Goal: Task Accomplishment & Management: Use online tool/utility

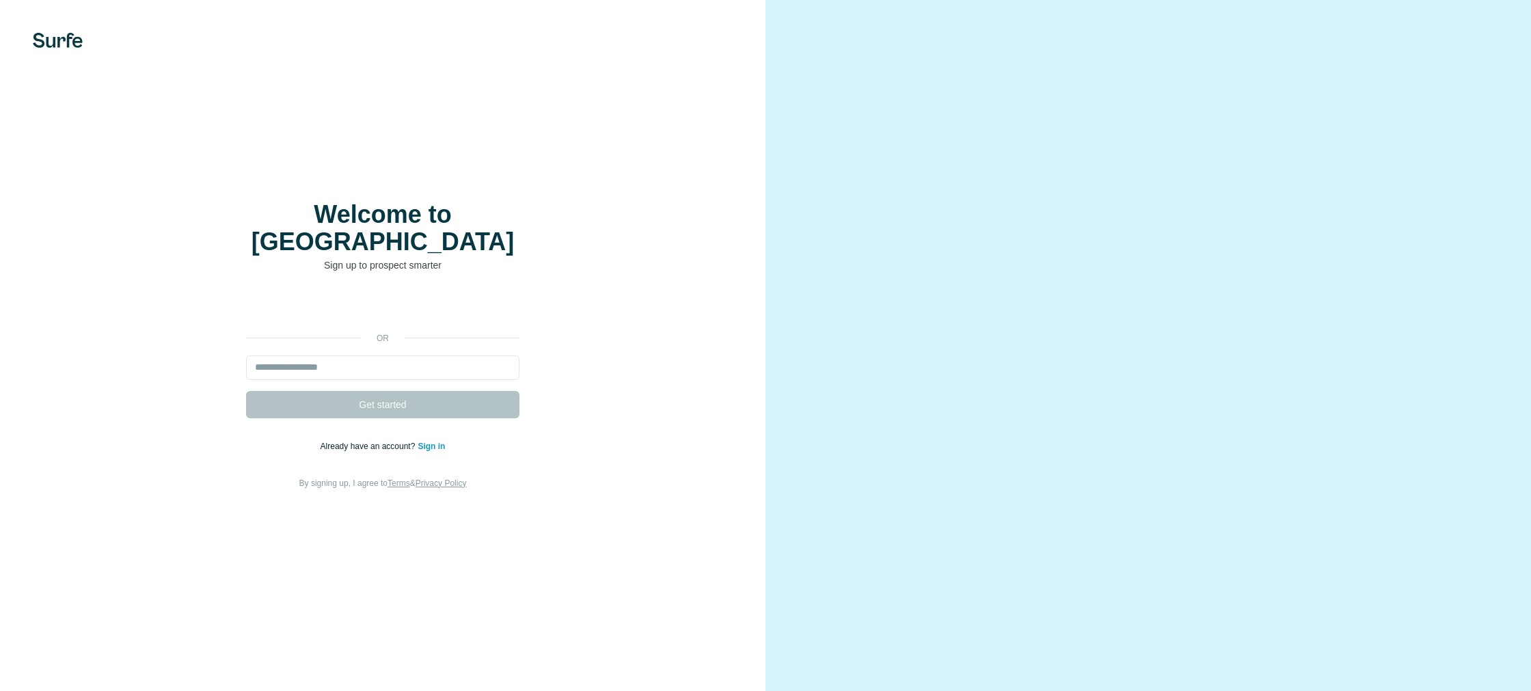
select select "*"
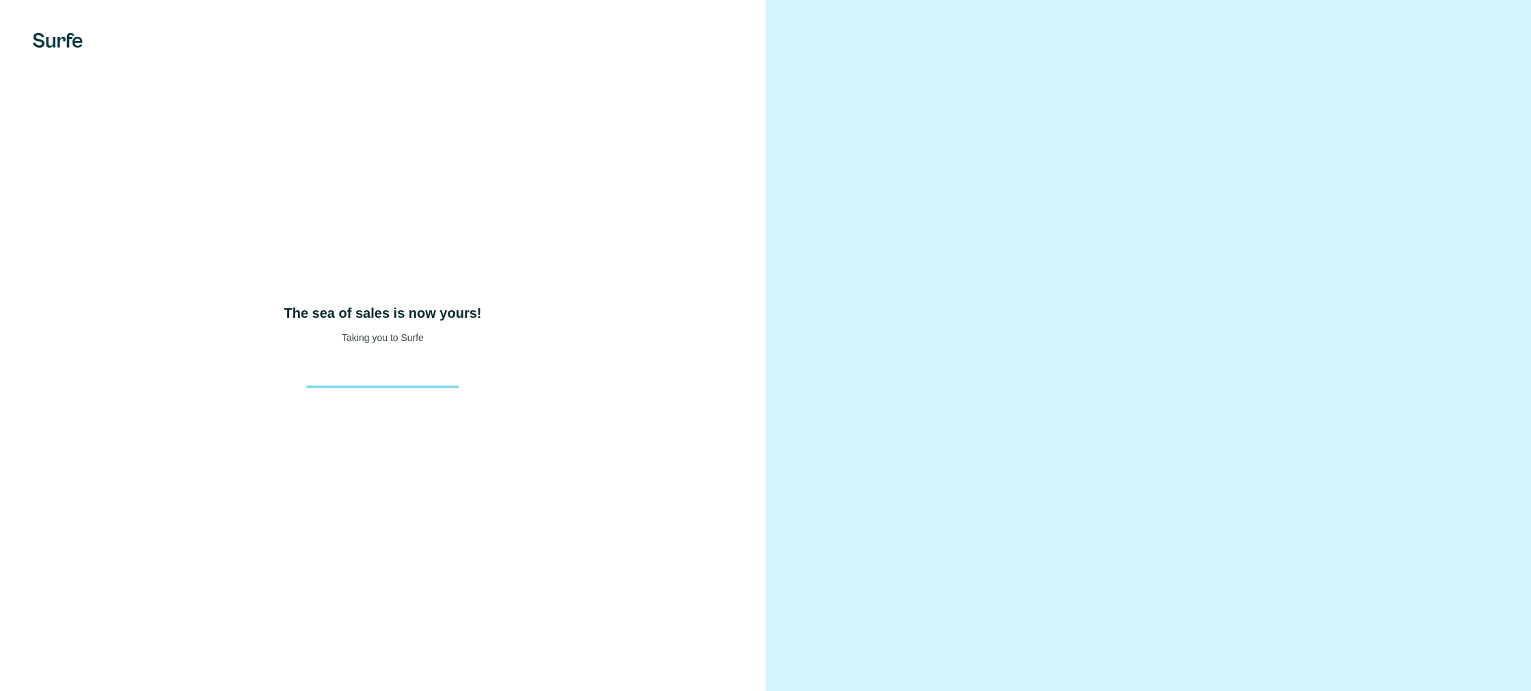
select select "*"
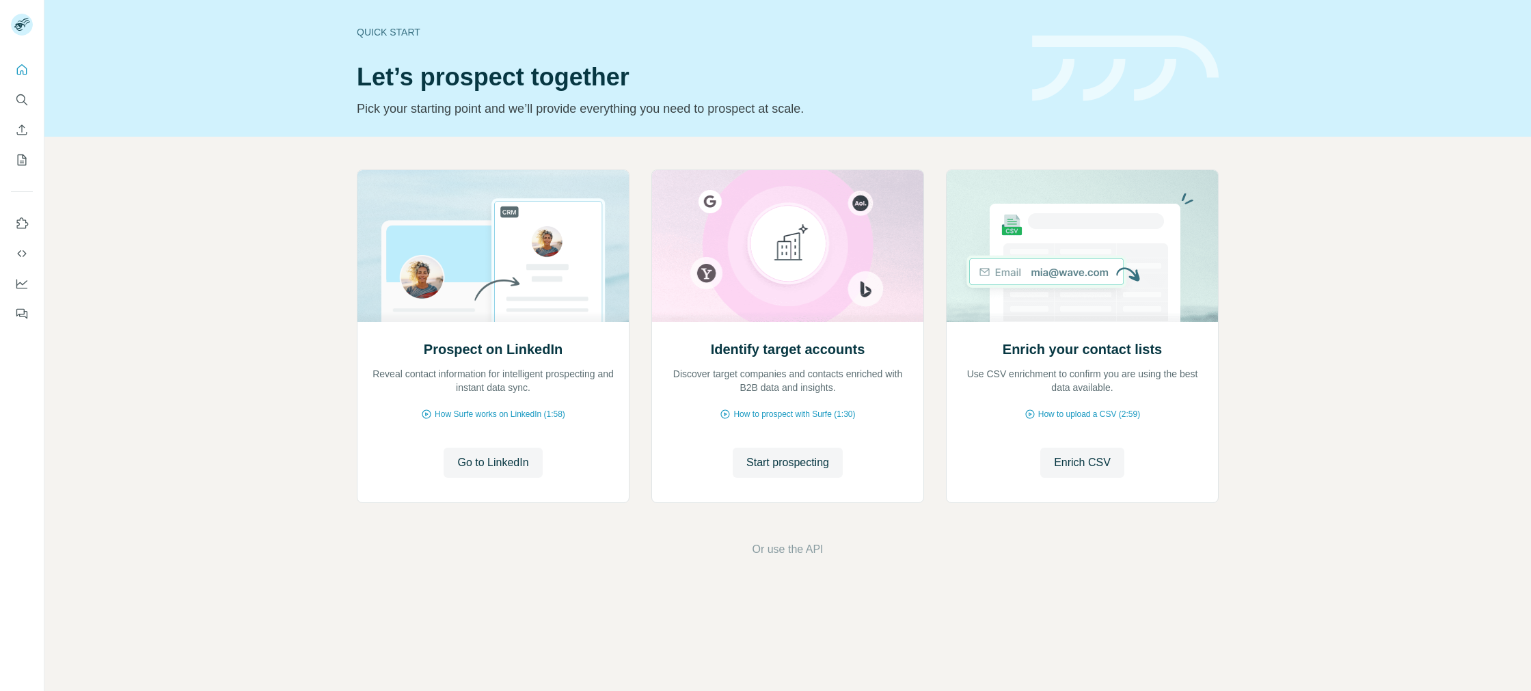
select select "*"
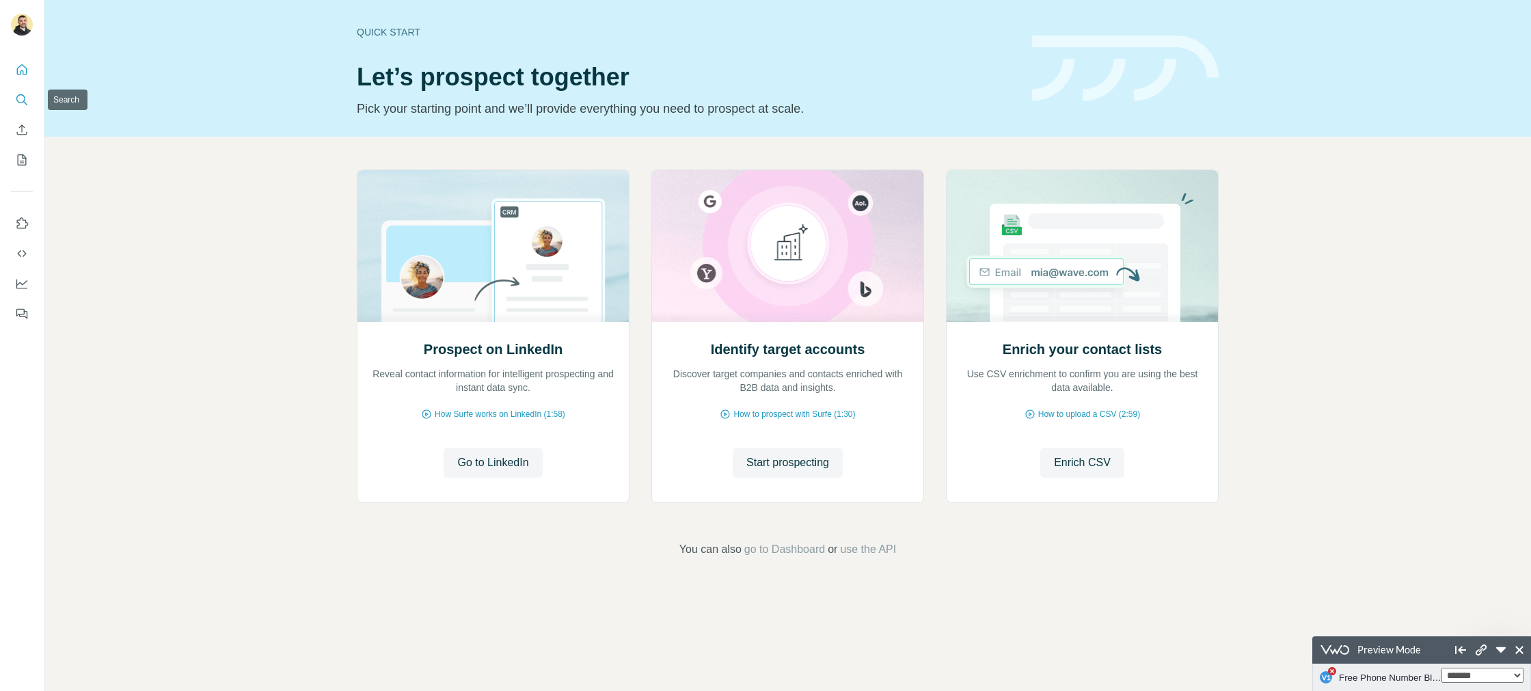
click at [23, 98] on icon "Search" at bounding box center [22, 100] width 14 height 14
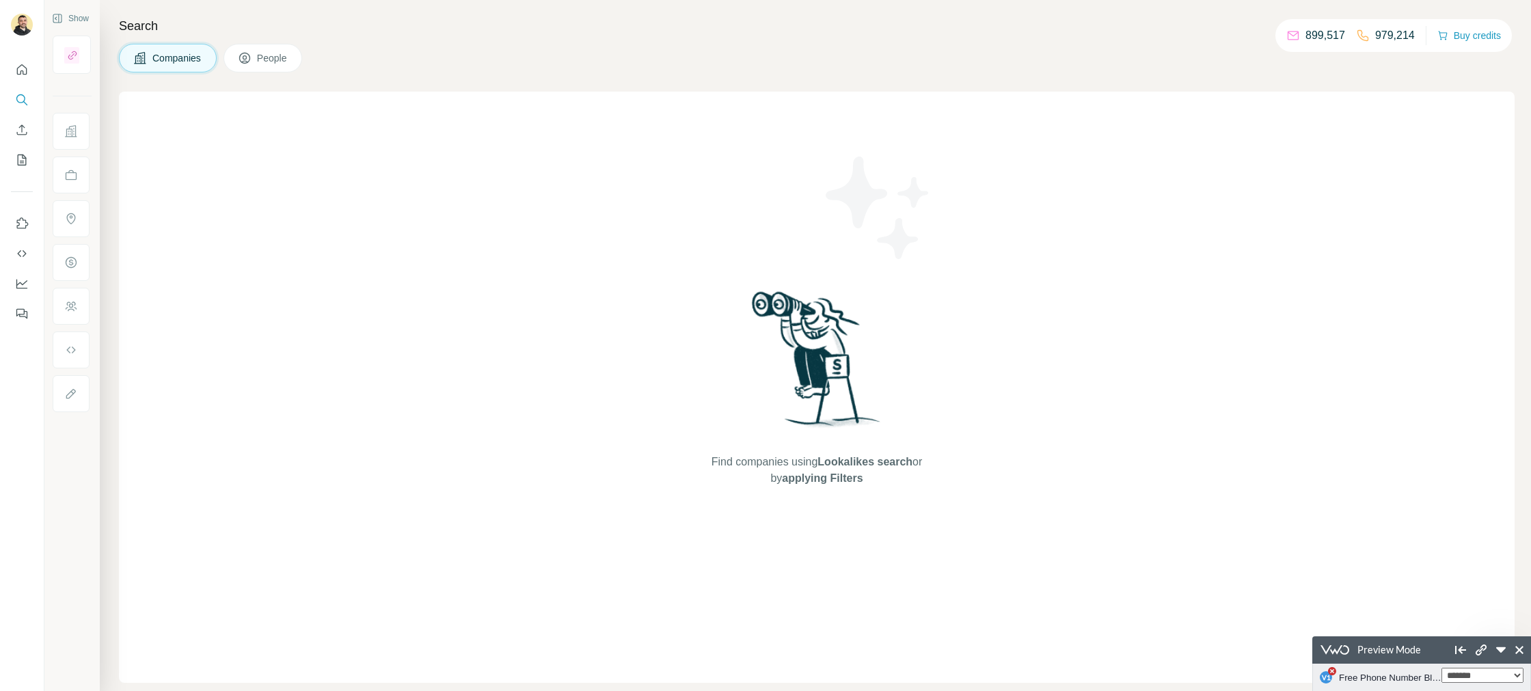
click at [384, 55] on div "Companies People" at bounding box center [817, 58] width 1396 height 29
click at [25, 70] on icon "Quick start" at bounding box center [22, 70] width 14 height 14
drag, startPoint x: 25, startPoint y: 70, endPoint x: 32, endPoint y: 77, distance: 10.2
click at [25, 70] on icon "Quick start" at bounding box center [22, 70] width 14 height 14
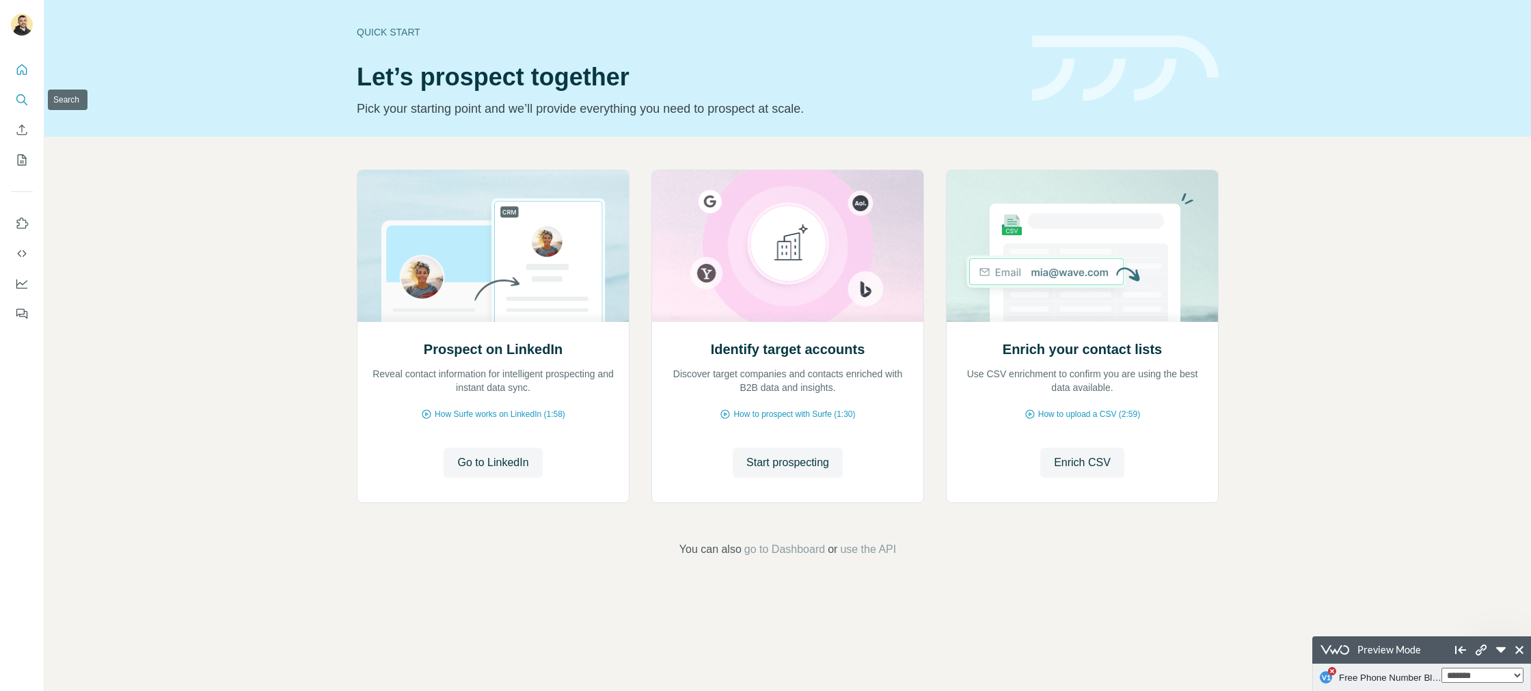
click at [22, 103] on icon "Search" at bounding box center [20, 98] width 9 height 9
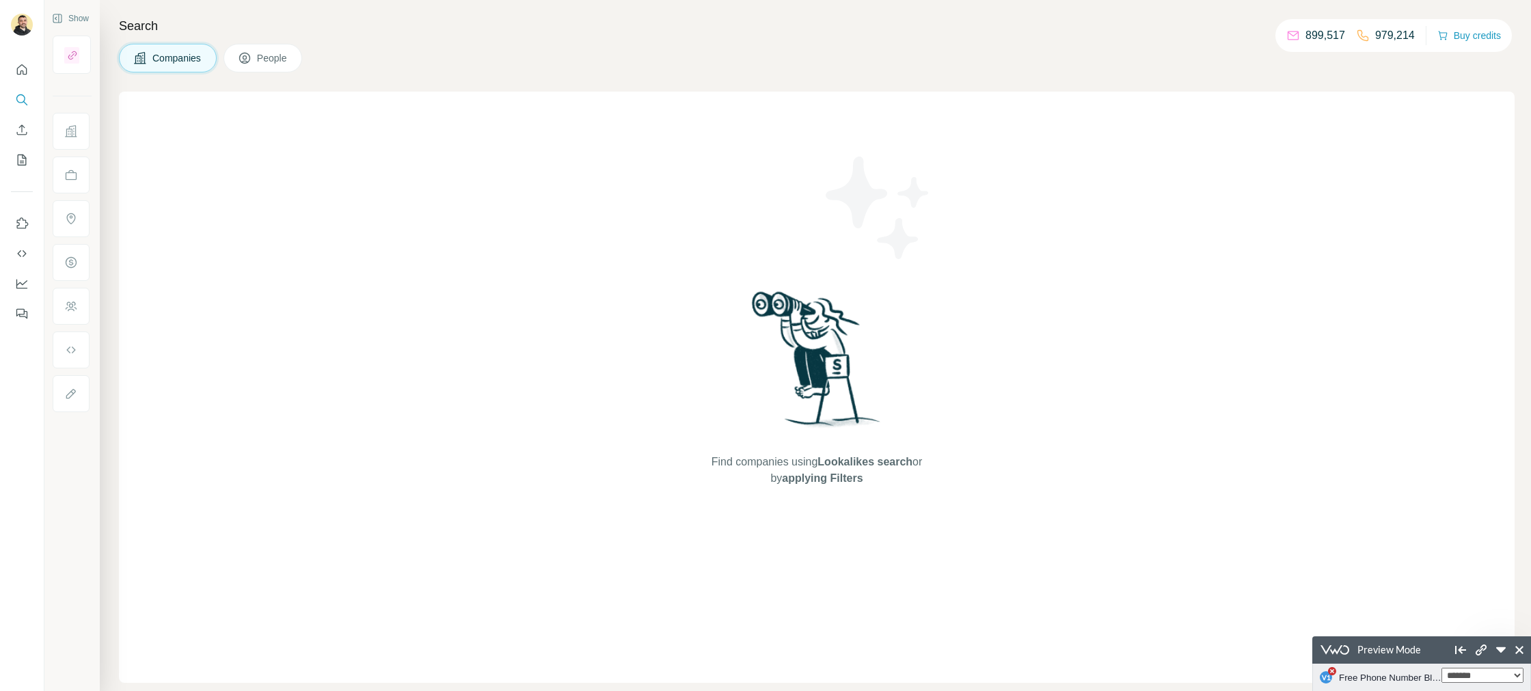
click at [330, 63] on div "Companies People" at bounding box center [817, 58] width 1396 height 29
drag, startPoint x: 280, startPoint y: 58, endPoint x: 127, endPoint y: 33, distance: 155.2
click at [279, 57] on span "People" at bounding box center [272, 58] width 31 height 14
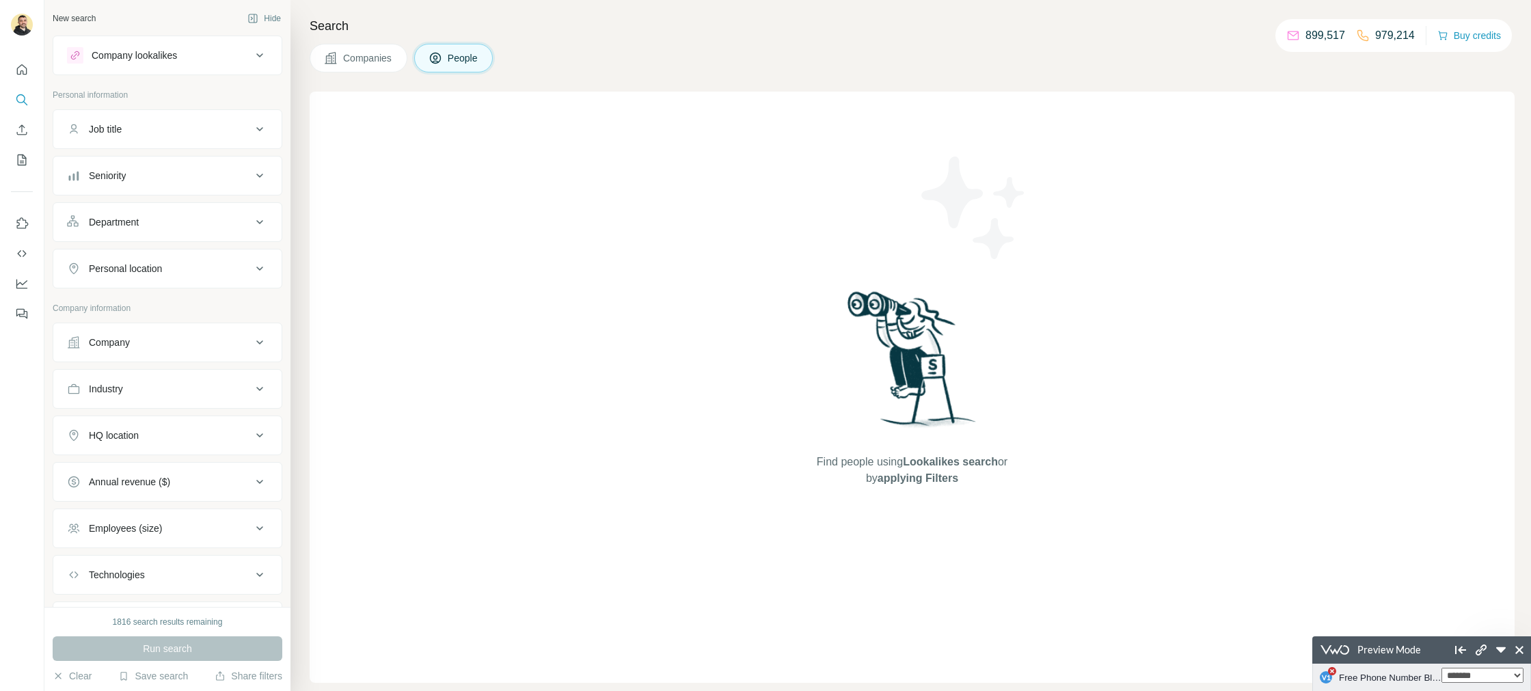
click at [139, 336] on div "Company" at bounding box center [159, 343] width 185 height 14
click at [159, 400] on input "text" at bounding box center [167, 400] width 201 height 25
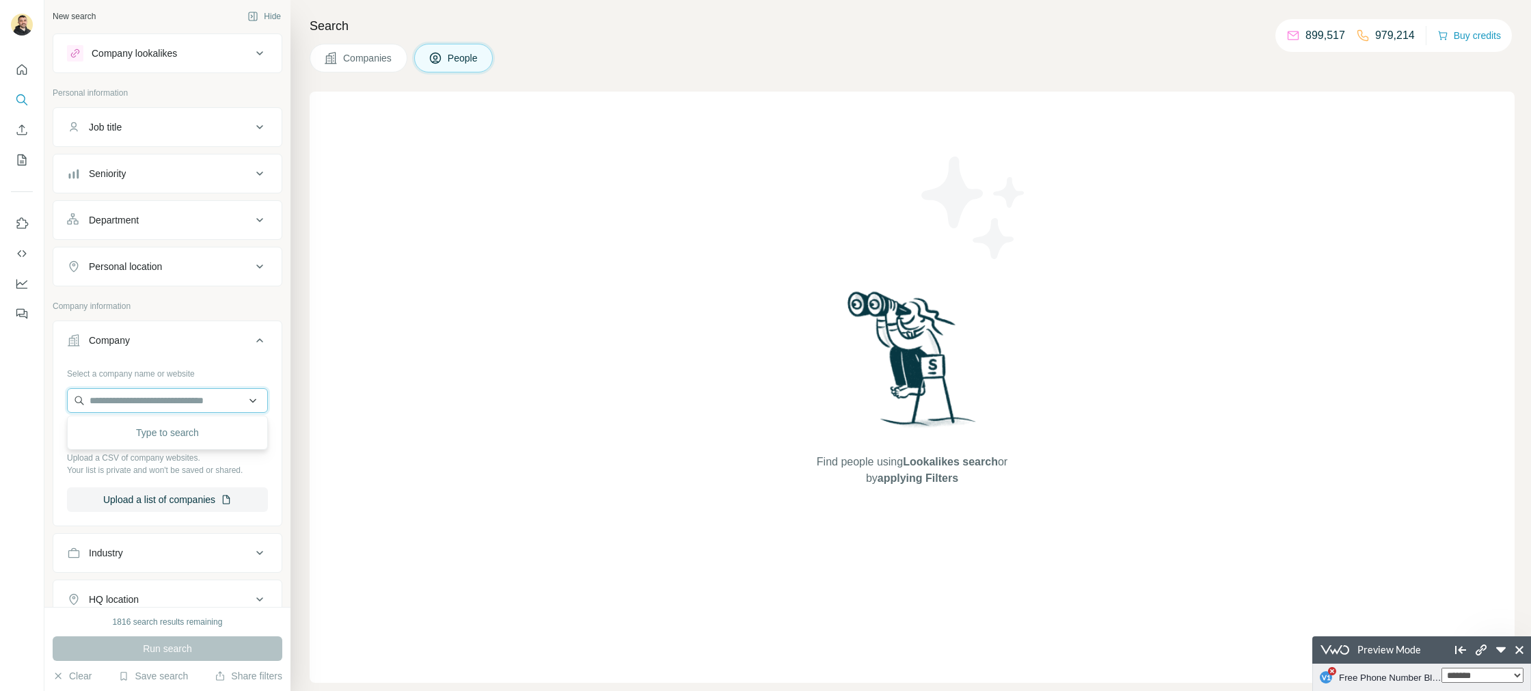
type input "*"
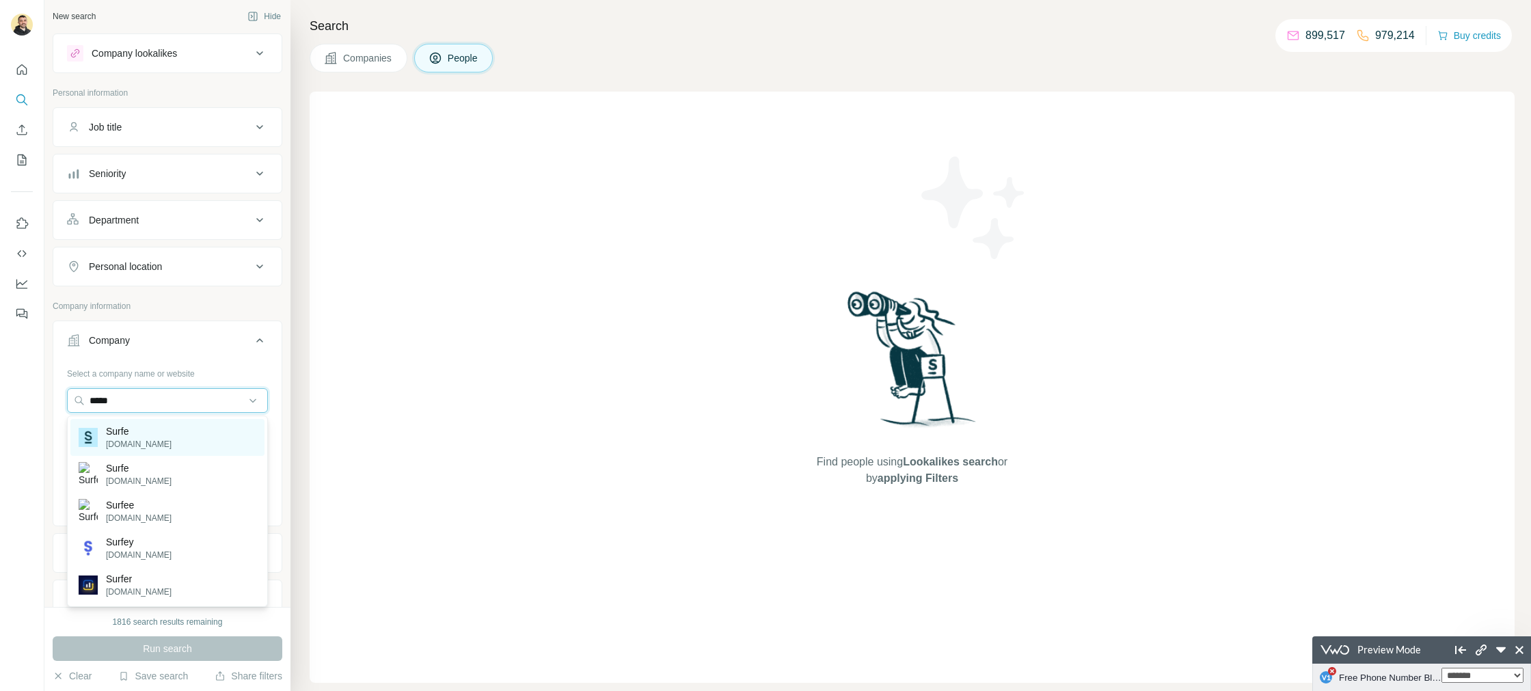
type input "*****"
click at [146, 442] on div "Surfe surfe.com" at bounding box center [167, 437] width 194 height 37
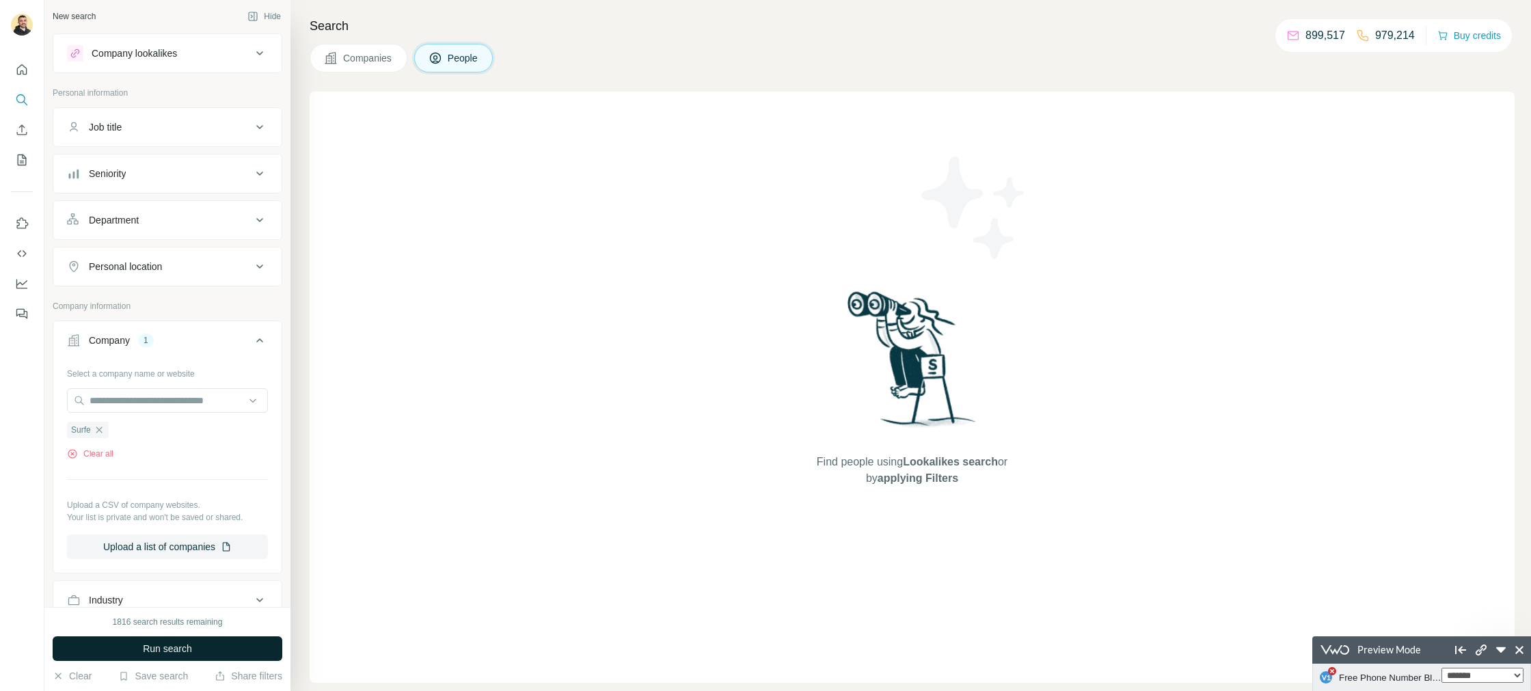
click at [211, 637] on button "Run search" at bounding box center [168, 648] width 230 height 25
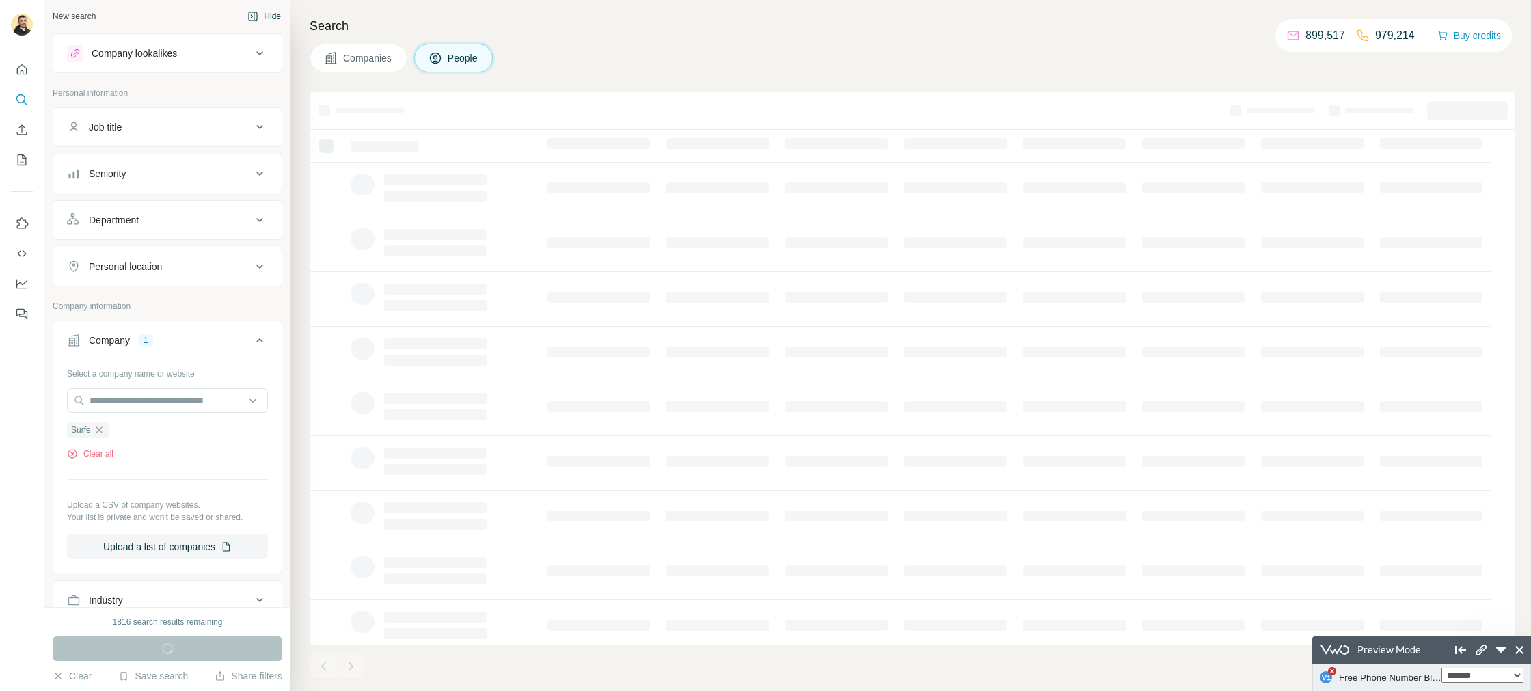
click at [267, 20] on button "Hide" at bounding box center [264, 16] width 53 height 21
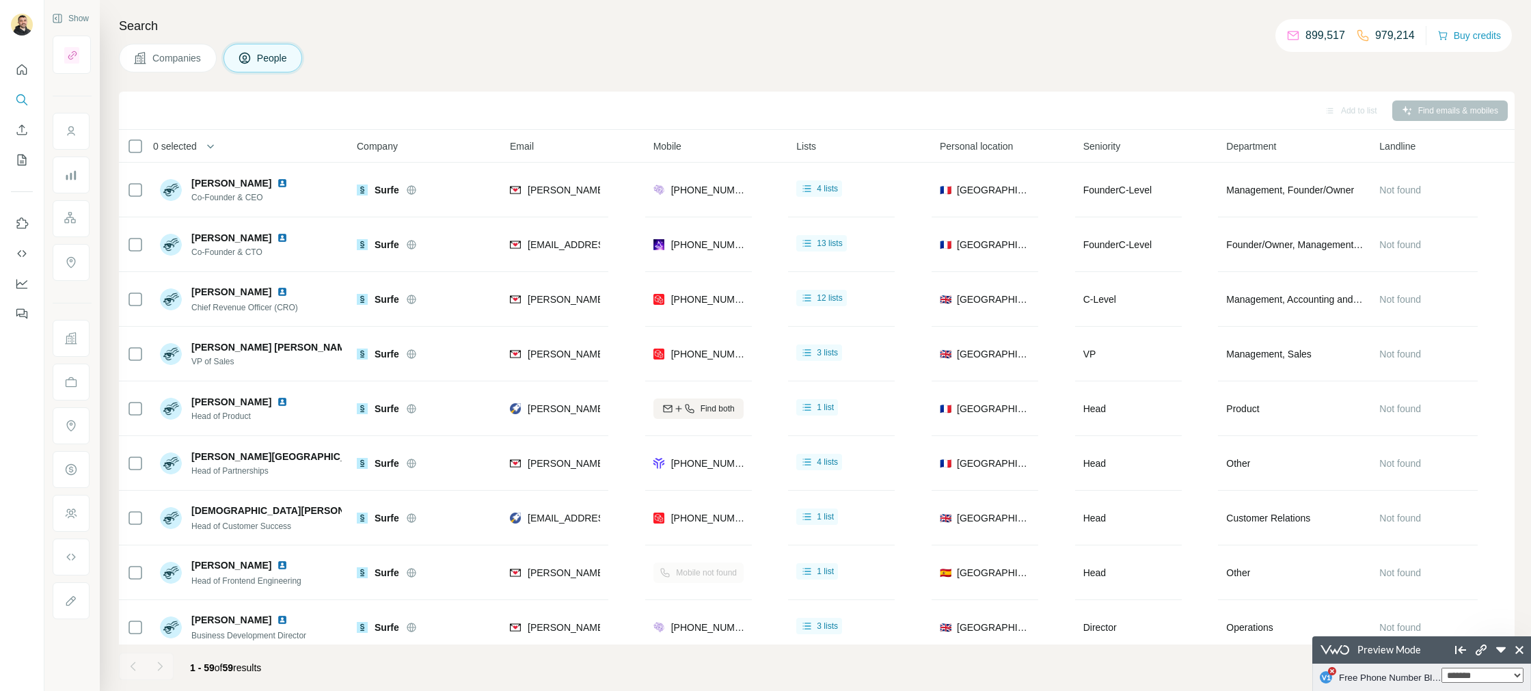
click at [502, 44] on div "Companies People" at bounding box center [817, 58] width 1396 height 29
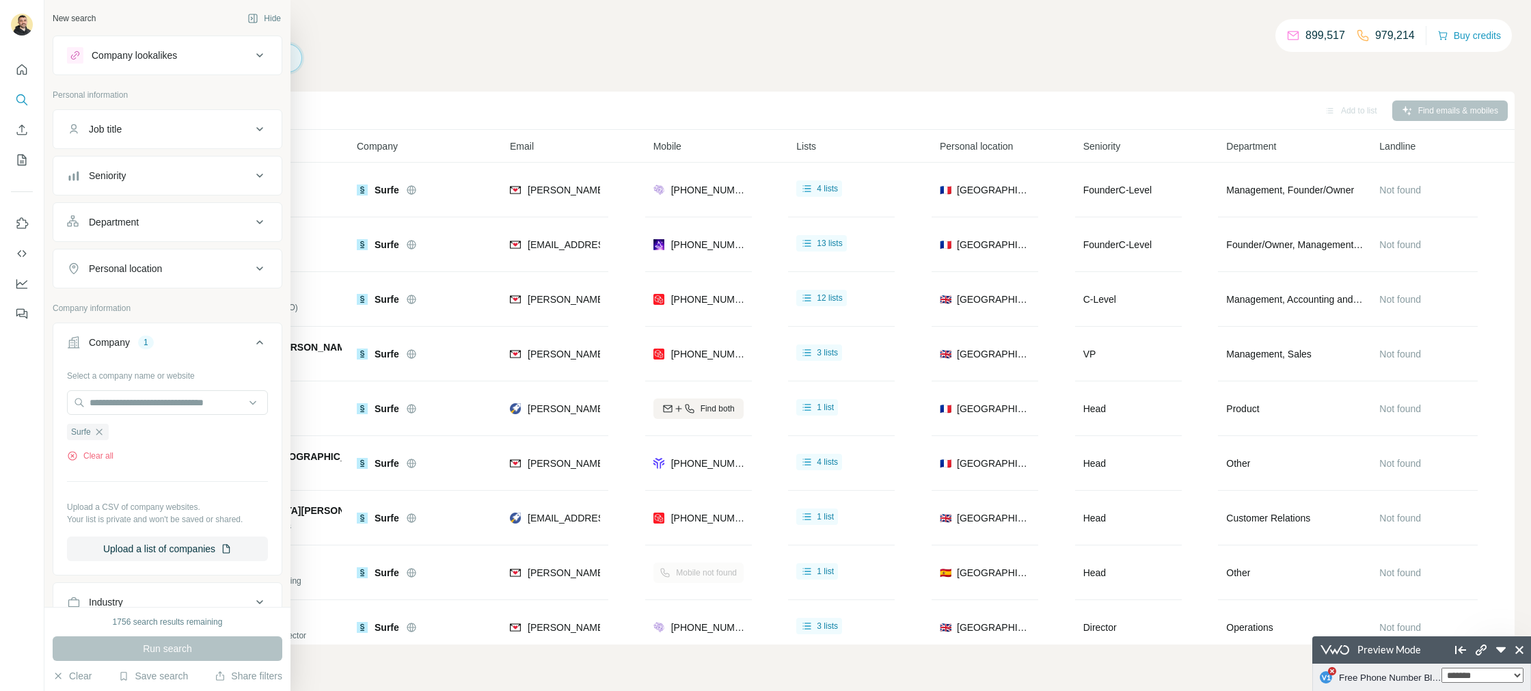
drag, startPoint x: 104, startPoint y: 434, endPoint x: 375, endPoint y: 155, distance: 388.7
click at [105, 433] on icon "button" at bounding box center [99, 432] width 11 height 11
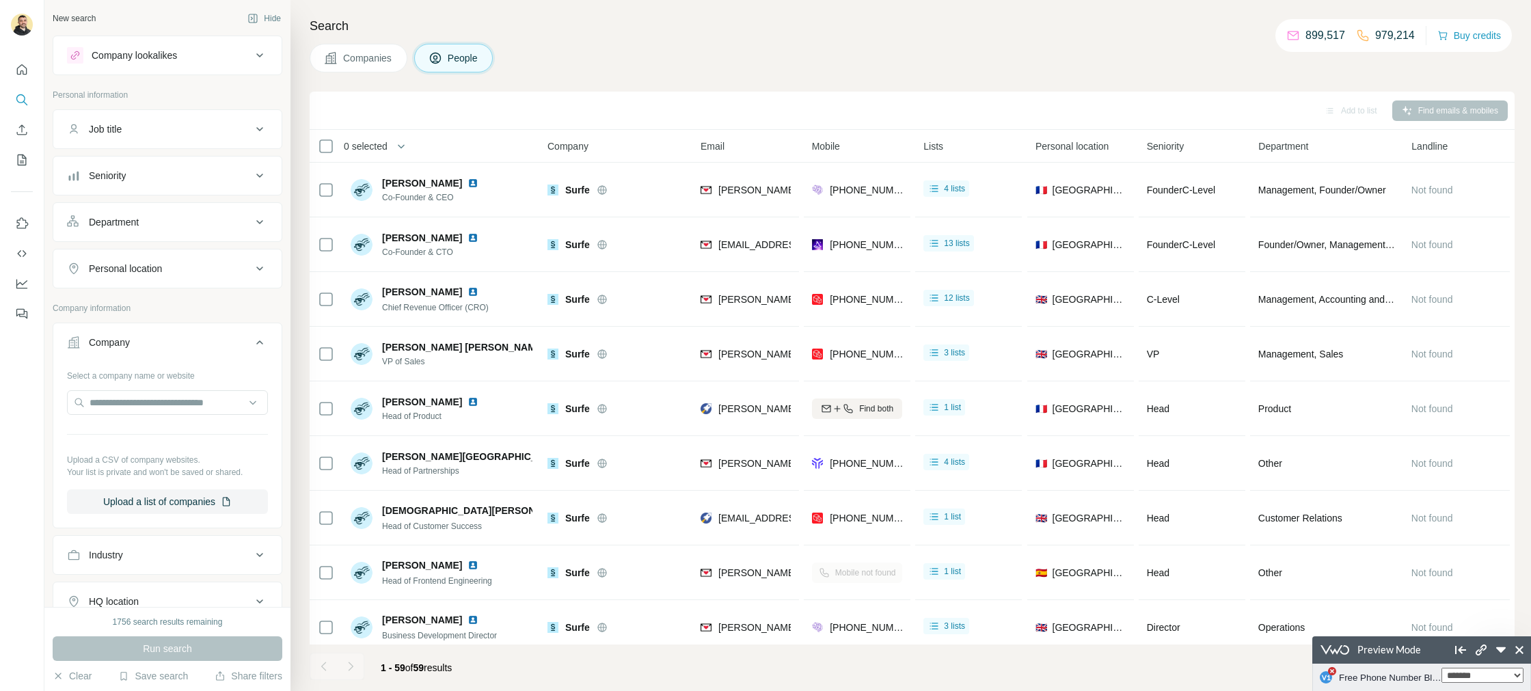
click at [613, 40] on div "Search Companies People Add to list Find emails & mobiles 0 selected People Com…" at bounding box center [911, 345] width 1241 height 691
click at [26, 71] on icon "Quick start" at bounding box center [22, 69] width 10 height 10
click at [20, 72] on icon "Quick start" at bounding box center [22, 70] width 14 height 14
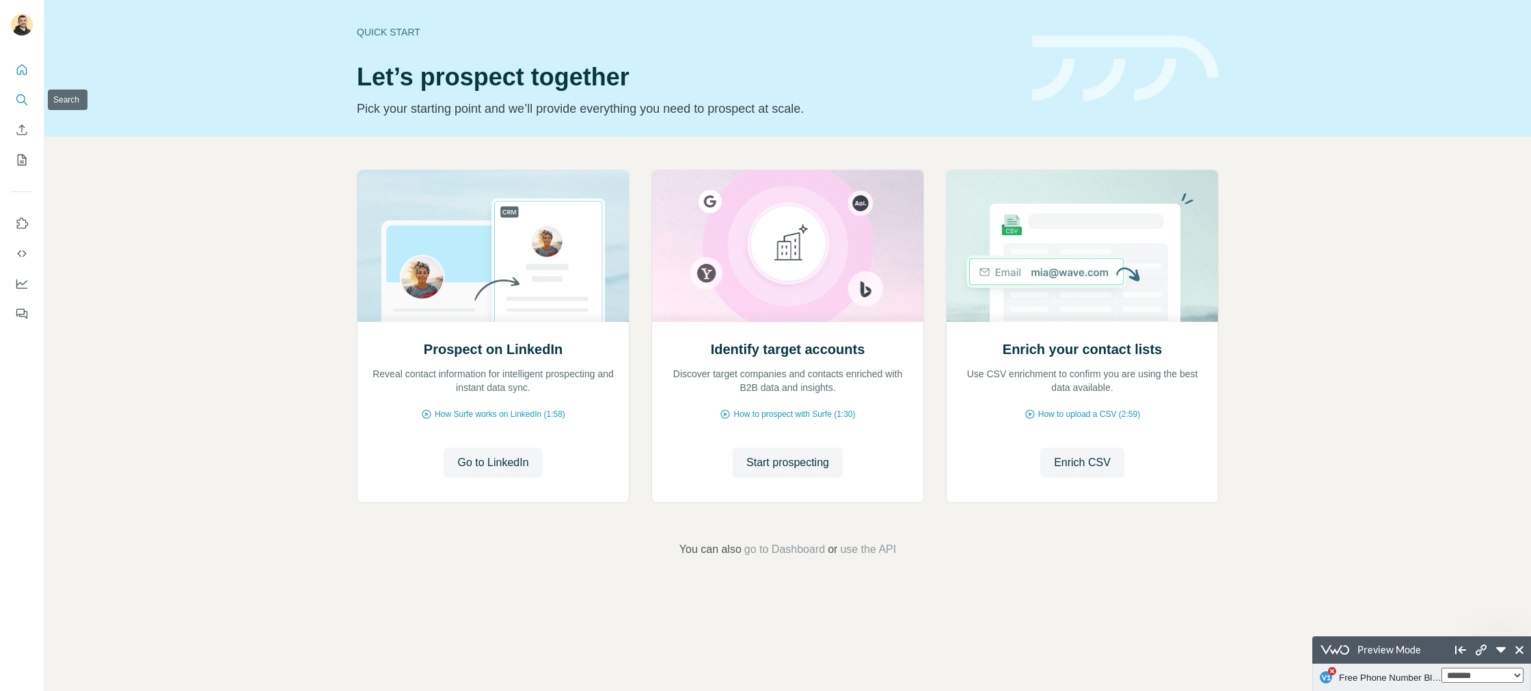
click at [18, 106] on icon "Search" at bounding box center [22, 100] width 14 height 14
click at [16, 103] on icon "Search" at bounding box center [22, 100] width 14 height 14
click at [18, 102] on icon "Search" at bounding box center [20, 98] width 9 height 9
click at [25, 99] on icon "Search" at bounding box center [20, 98] width 9 height 9
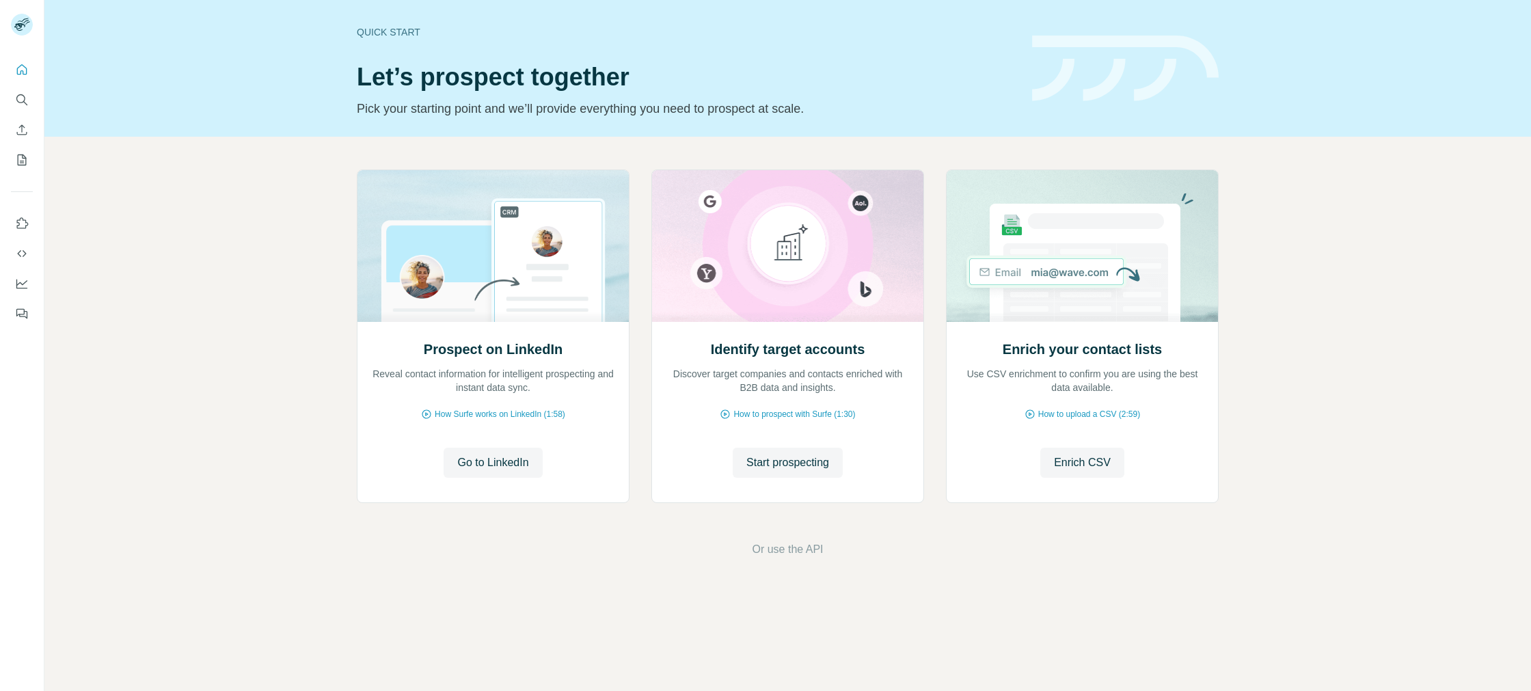
select select "*"
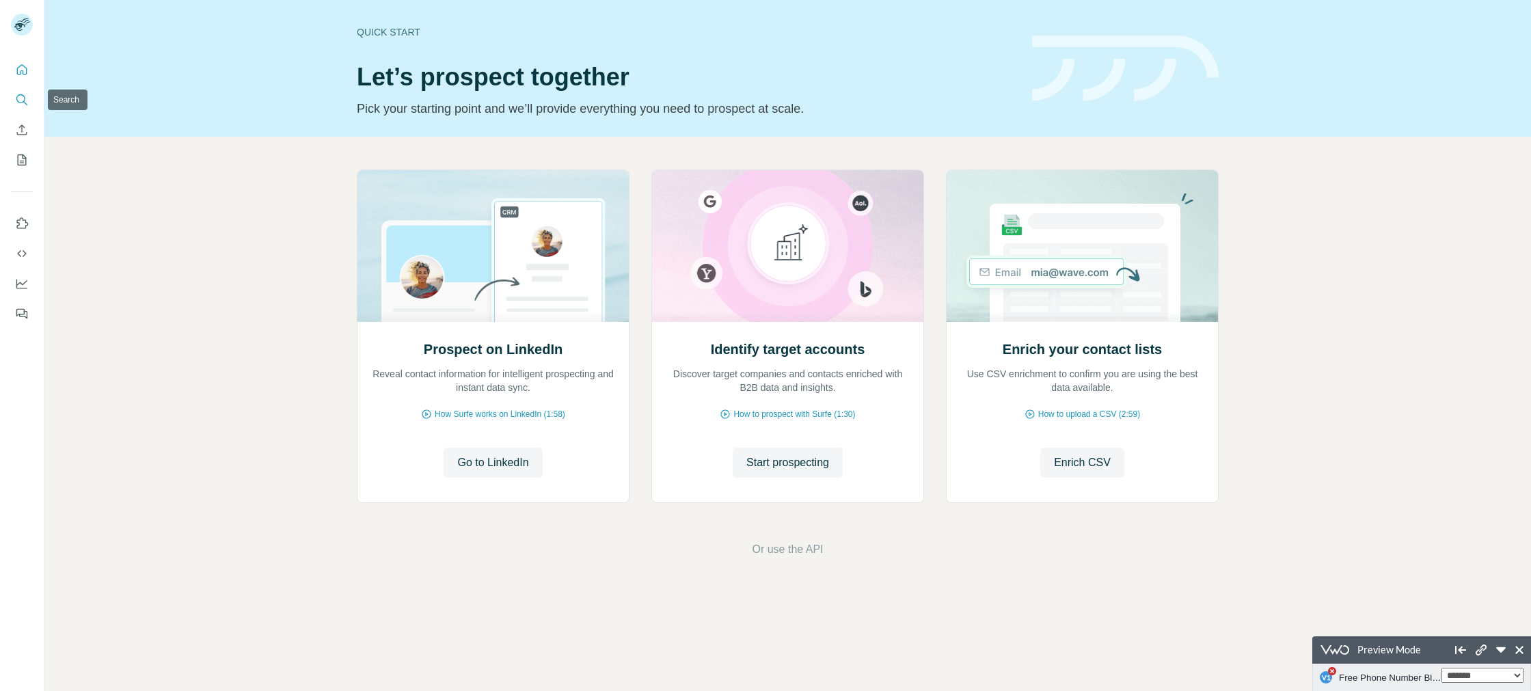
click at [18, 101] on icon "Search" at bounding box center [20, 98] width 9 height 9
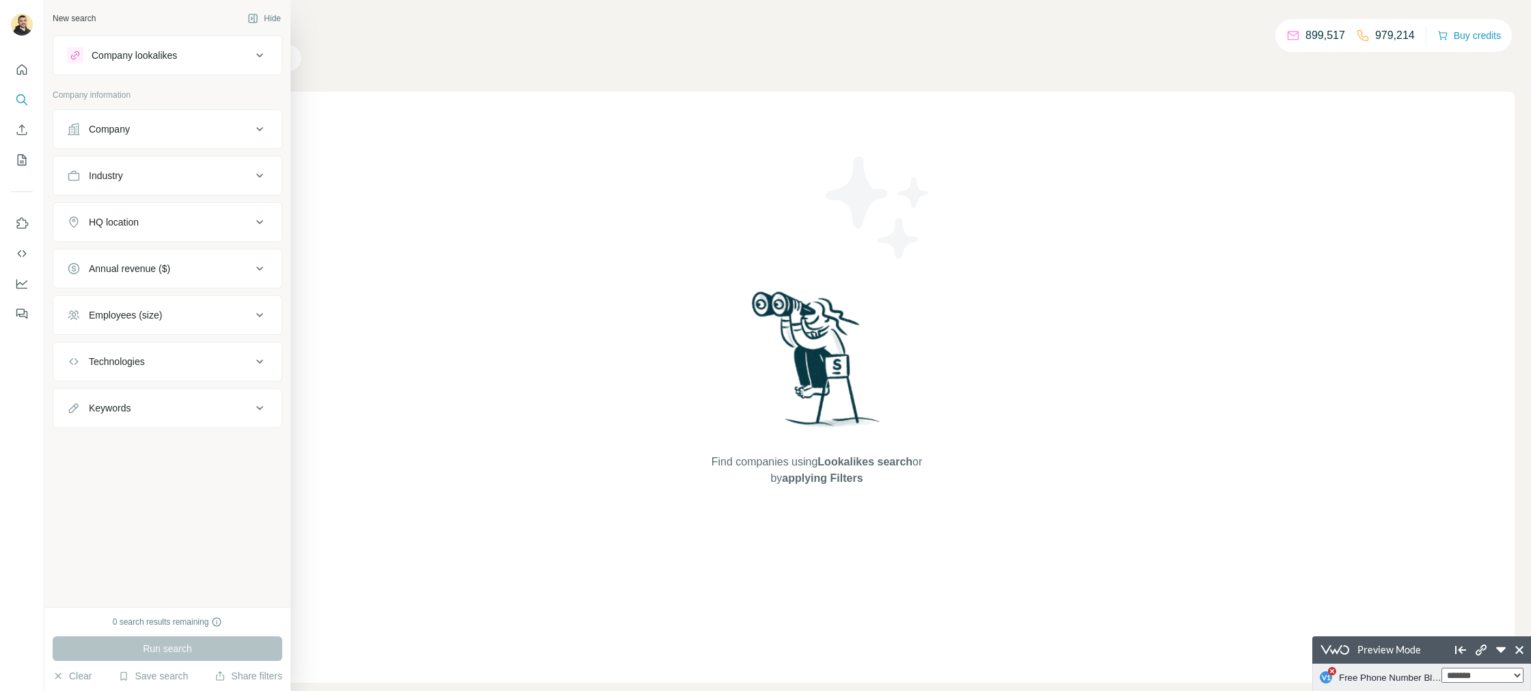
drag, startPoint x: 106, startPoint y: 135, endPoint x: 118, endPoint y: 149, distance: 18.9
click at [109, 134] on div "Company" at bounding box center [109, 129] width 41 height 14
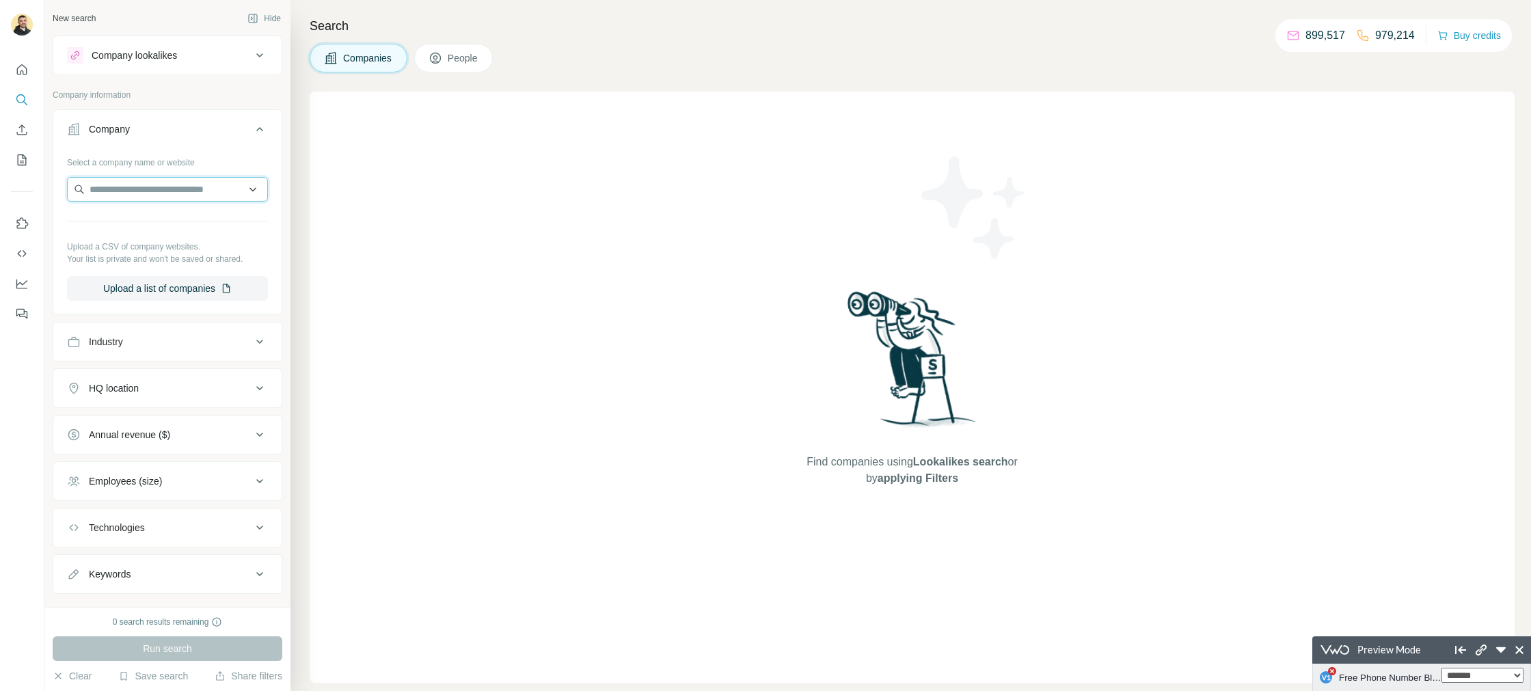
click at [159, 187] on input "text" at bounding box center [167, 189] width 201 height 25
type input "*****"
drag, startPoint x: 137, startPoint y: 60, endPoint x: 141, endPoint y: 69, distance: 9.5
click at [137, 61] on div "Company lookalikes" at bounding box center [134, 56] width 85 height 14
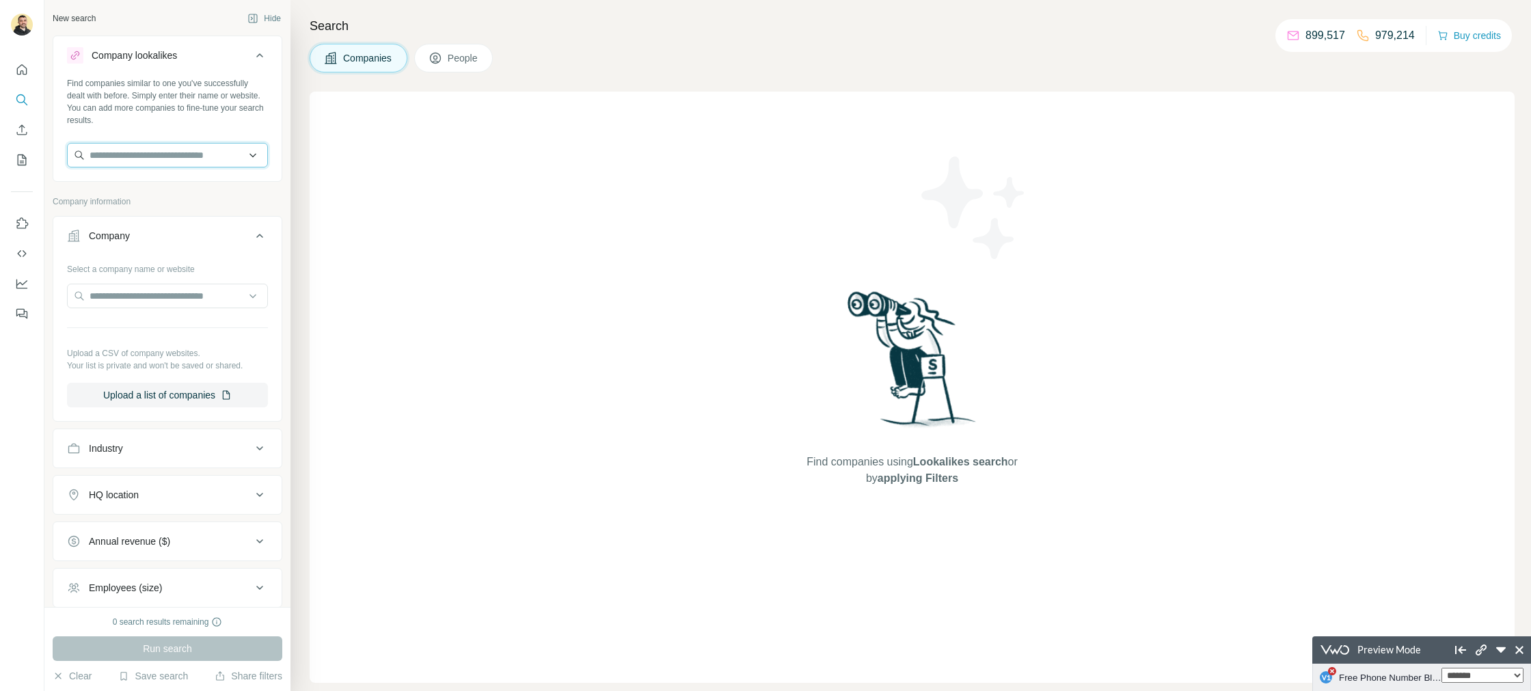
click at [108, 157] on input "text" at bounding box center [167, 155] width 201 height 25
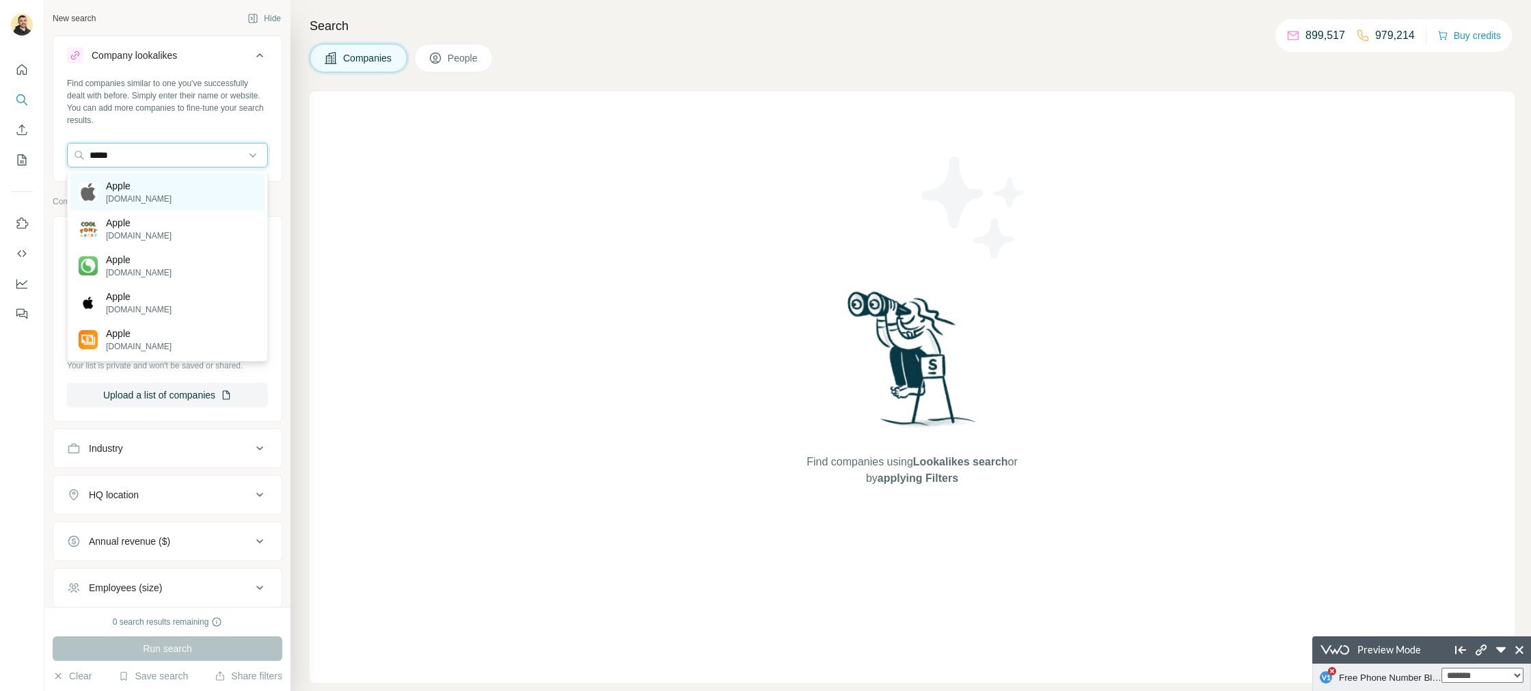
type input "*****"
click at [118, 193] on p "[DOMAIN_NAME]" at bounding box center [139, 199] width 66 height 12
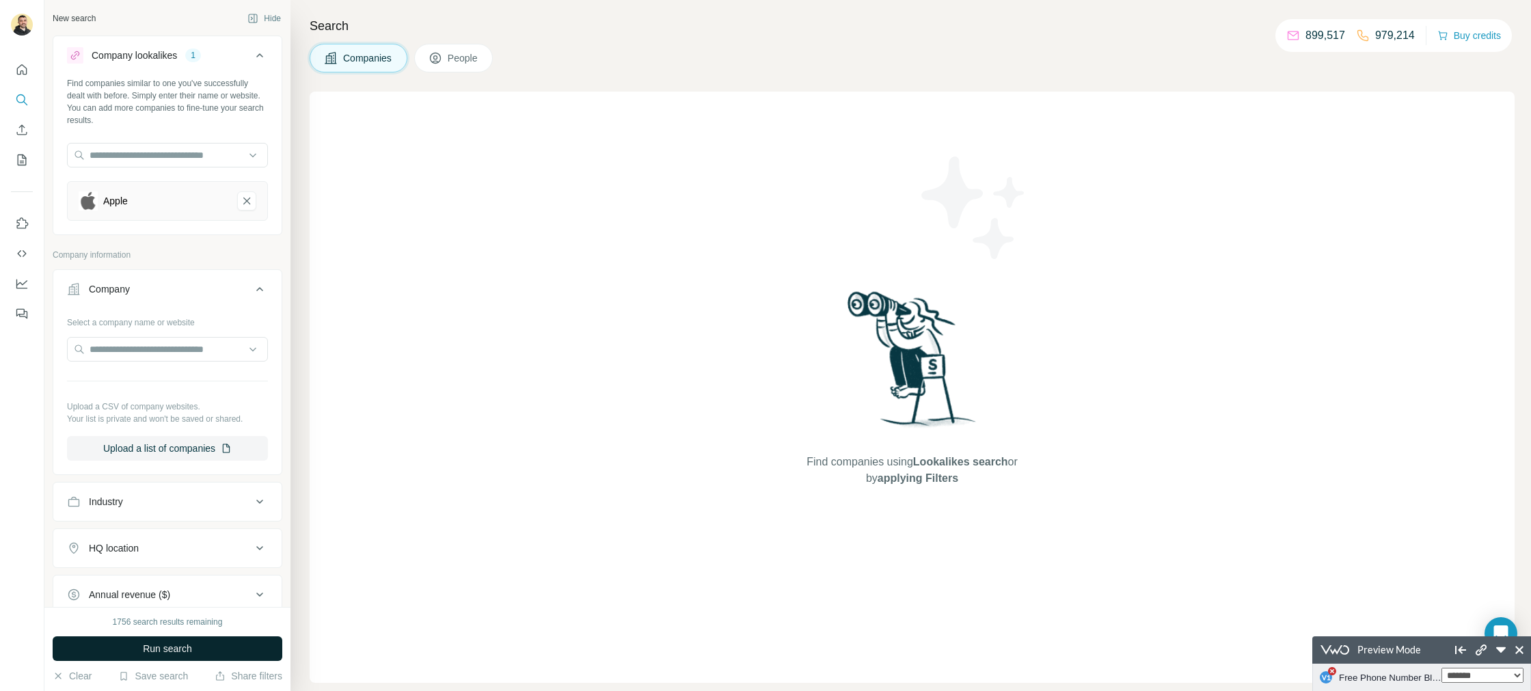
click at [199, 652] on button "Run search" at bounding box center [168, 648] width 230 height 25
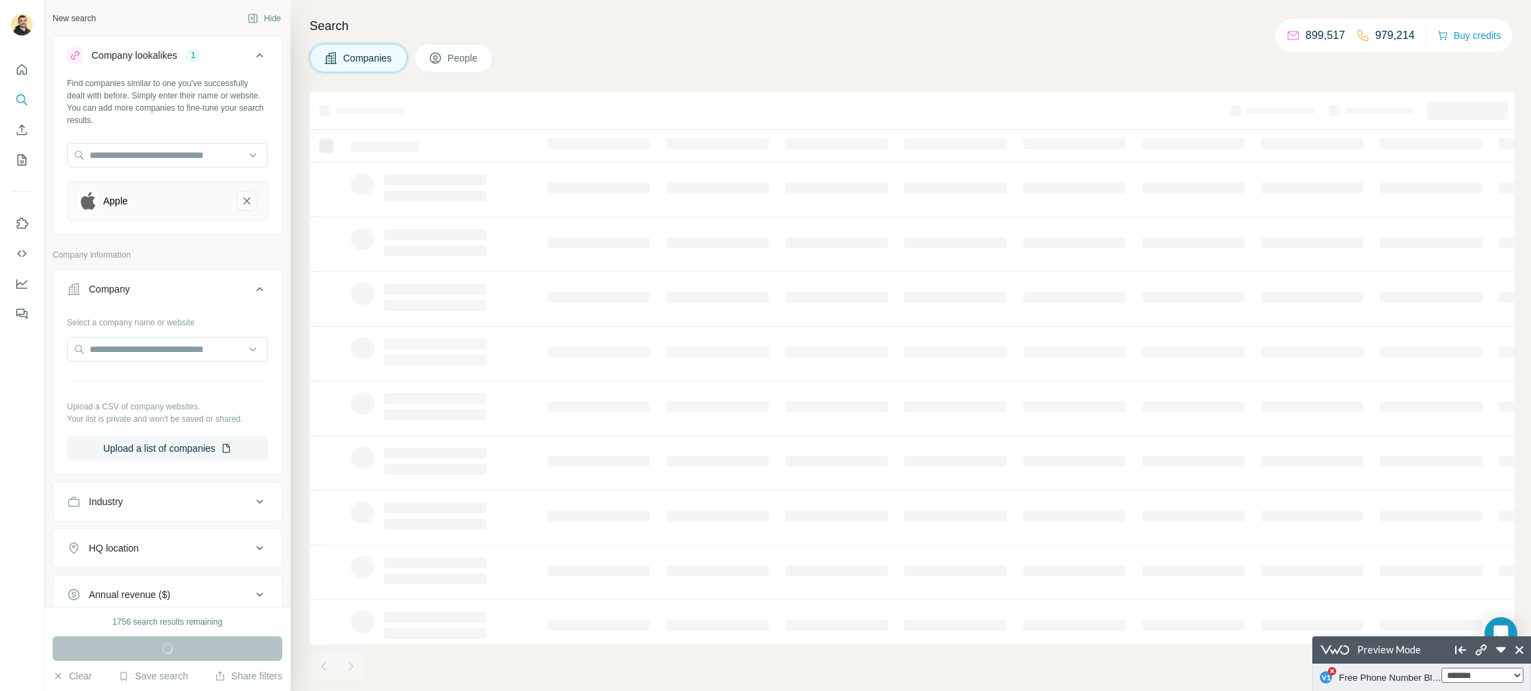
click at [697, 53] on div "Companies People" at bounding box center [912, 58] width 1205 height 29
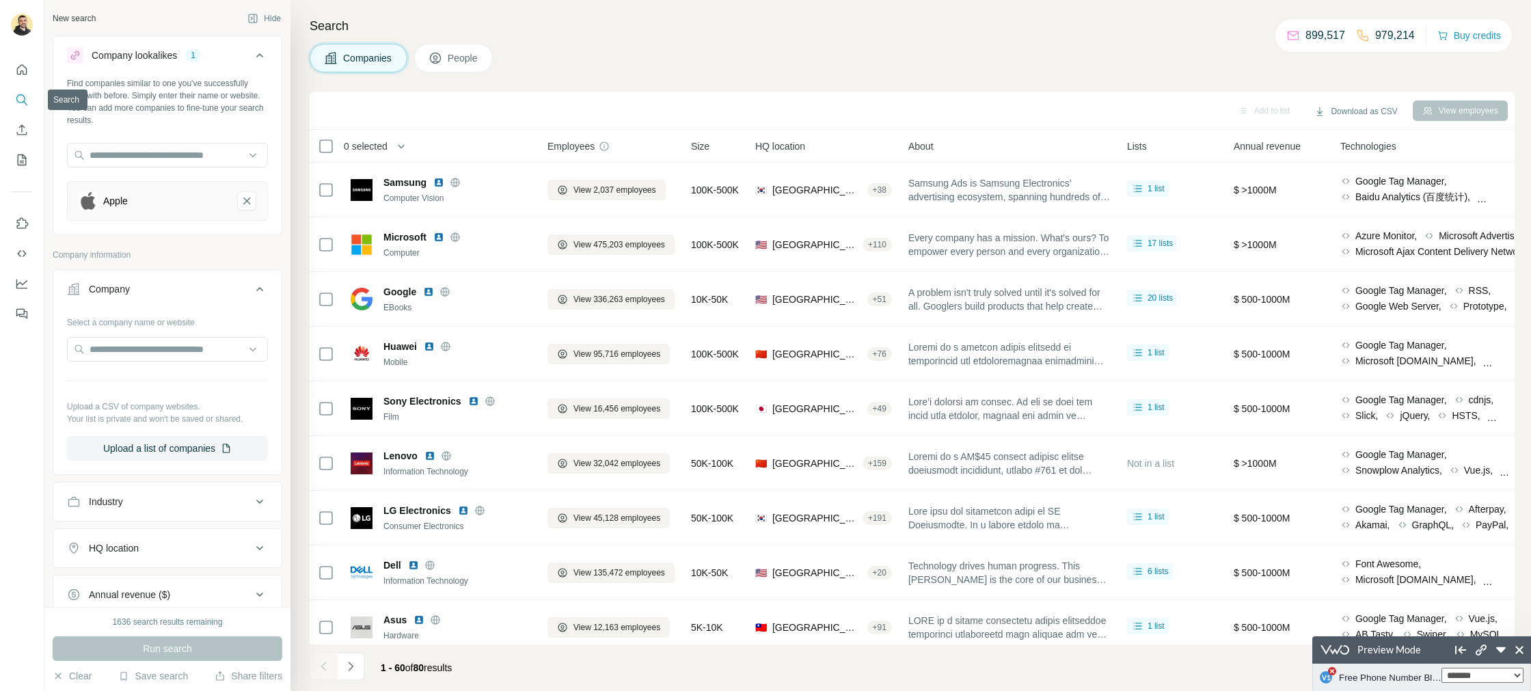
click at [24, 71] on icon "Quick start" at bounding box center [22, 70] width 14 height 14
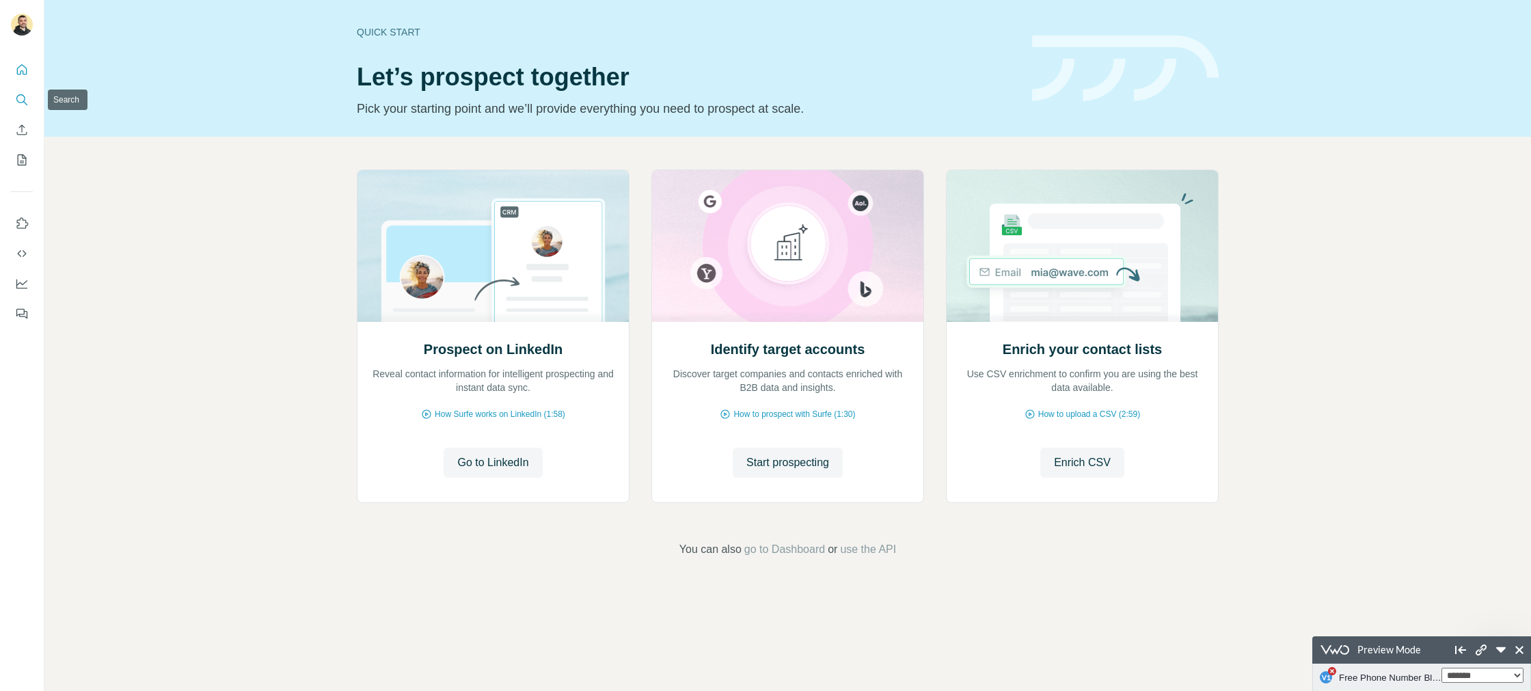
click at [18, 100] on icon "Search" at bounding box center [22, 100] width 14 height 14
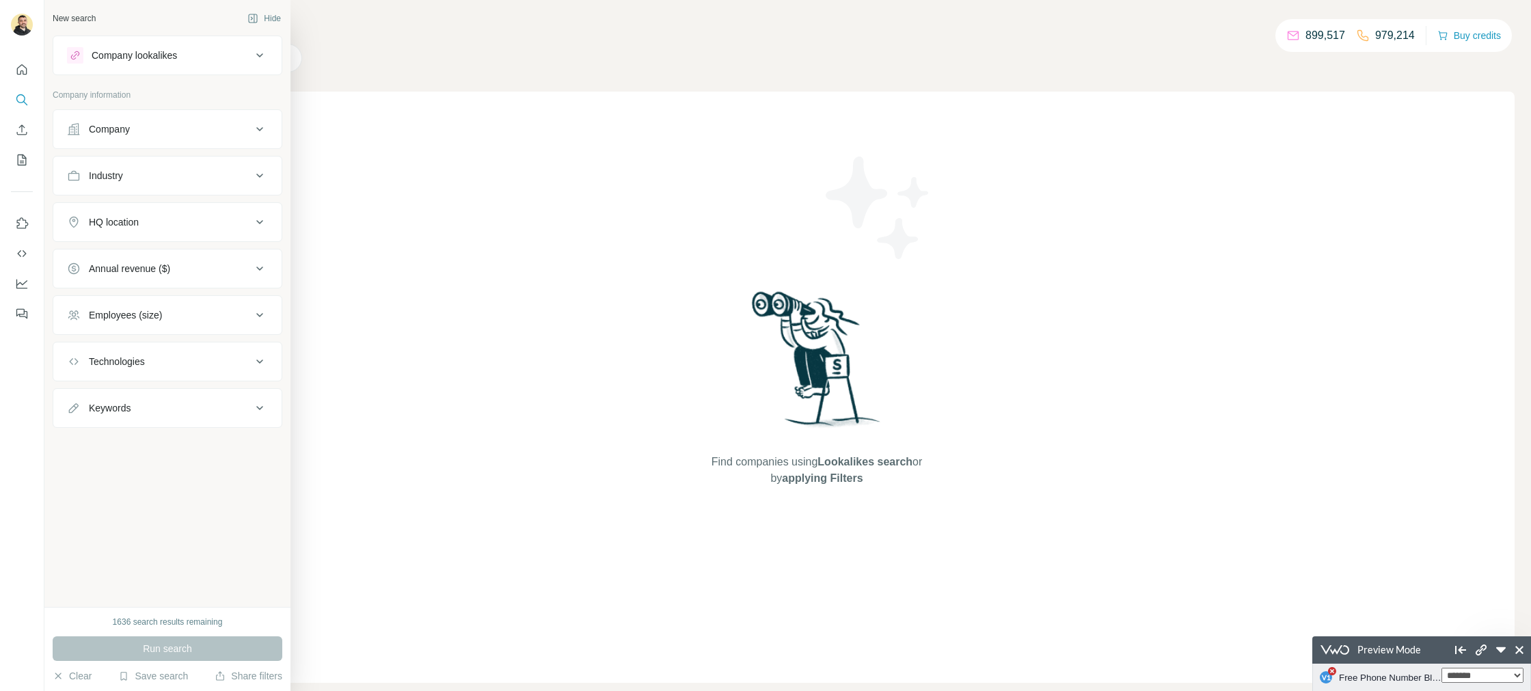
click at [77, 17] on div "New search" at bounding box center [74, 18] width 43 height 12
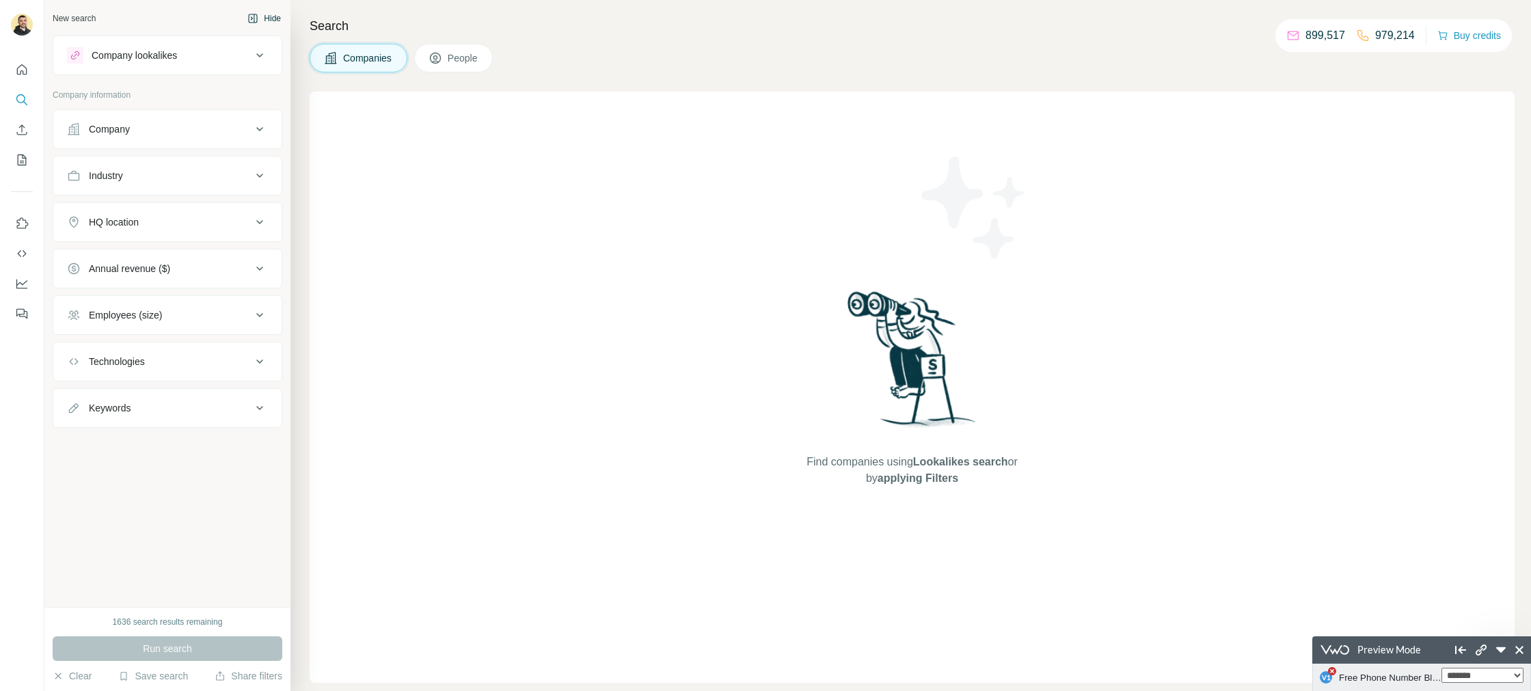
click at [269, 20] on button "Hide" at bounding box center [264, 18] width 53 height 21
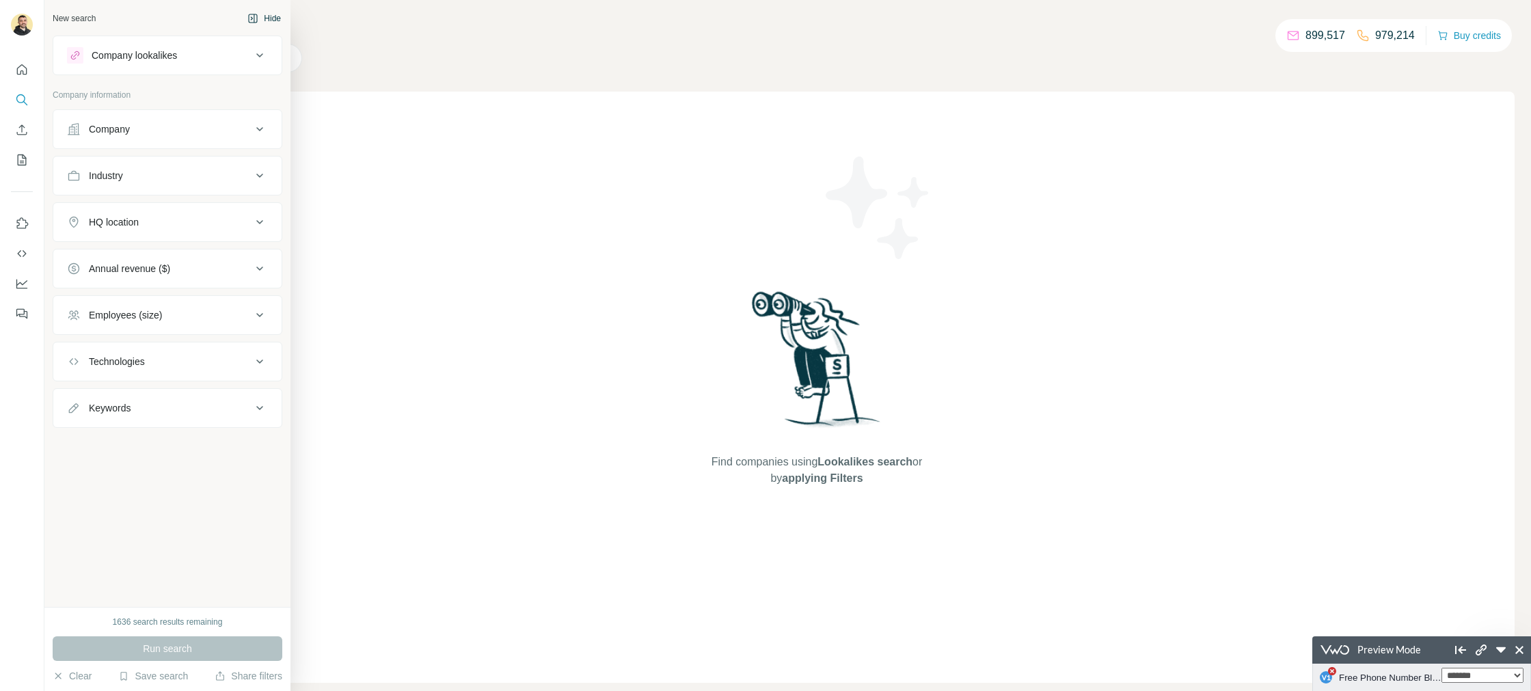
click at [267, 17] on button "Hide" at bounding box center [264, 18] width 53 height 21
click at [269, 16] on button "Hide" at bounding box center [264, 18] width 53 height 21
click at [93, 19] on div "New search" at bounding box center [74, 18] width 43 height 12
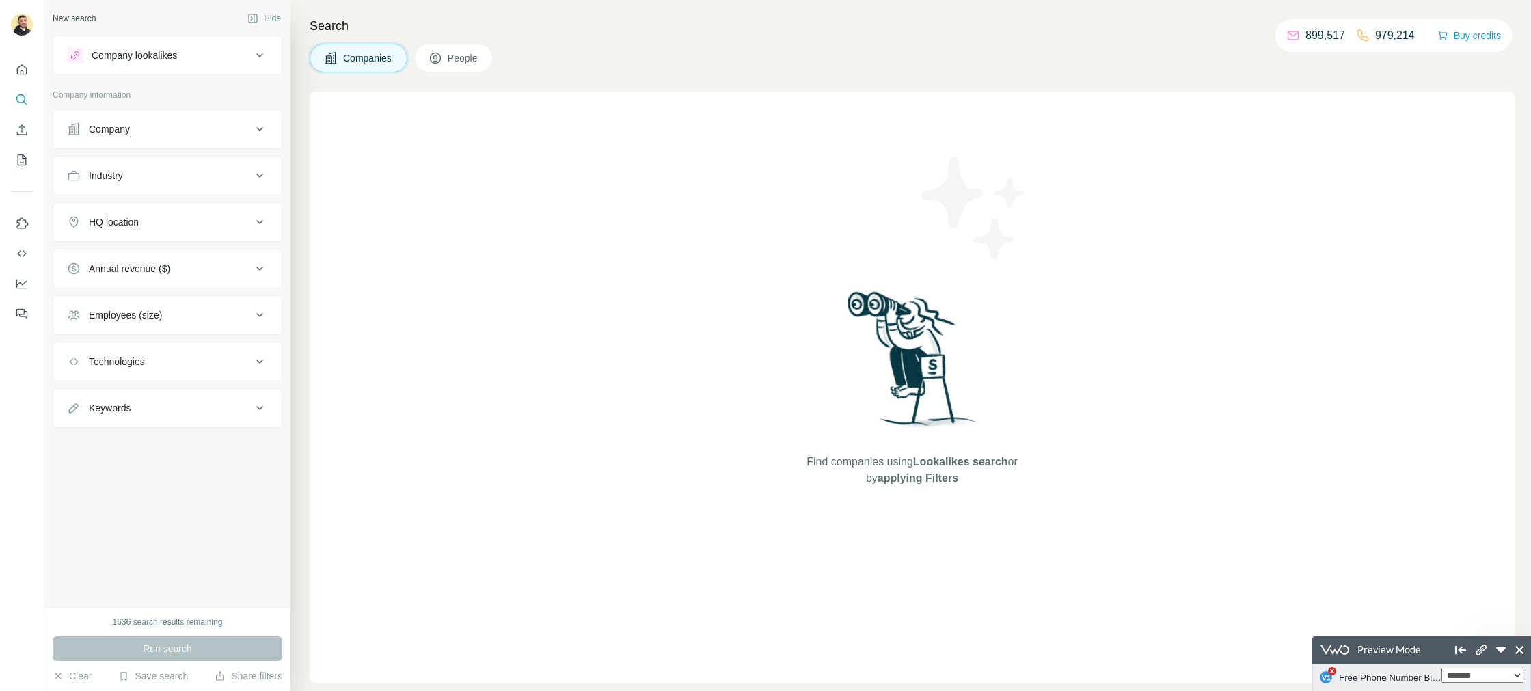
click at [146, 17] on div "New search Hide" at bounding box center [168, 18] width 230 height 21
click at [100, 19] on div "New search Hide" at bounding box center [168, 18] width 230 height 21
click at [66, 17] on div "New search" at bounding box center [74, 18] width 43 height 12
click at [267, 19] on button "Hide" at bounding box center [264, 18] width 53 height 21
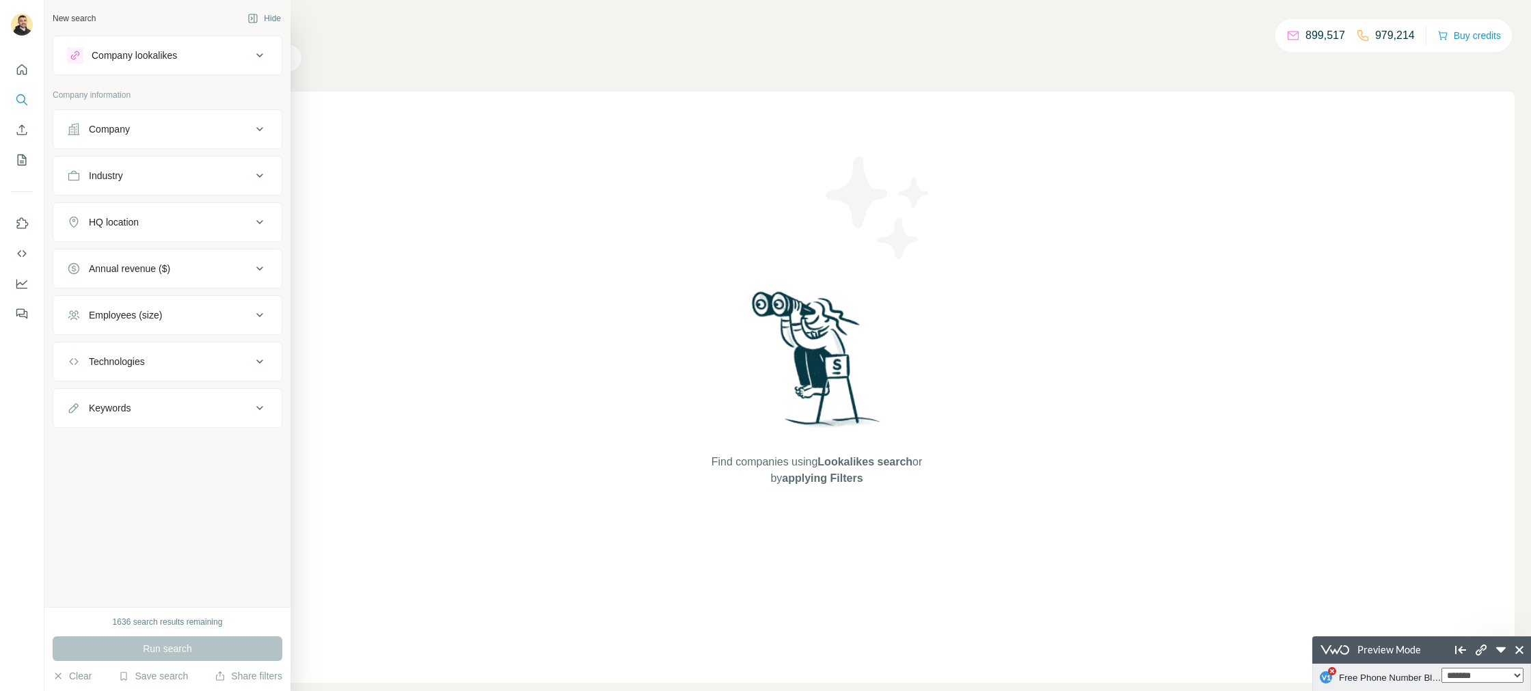
click at [96, 18] on div "New search" at bounding box center [74, 18] width 43 height 12
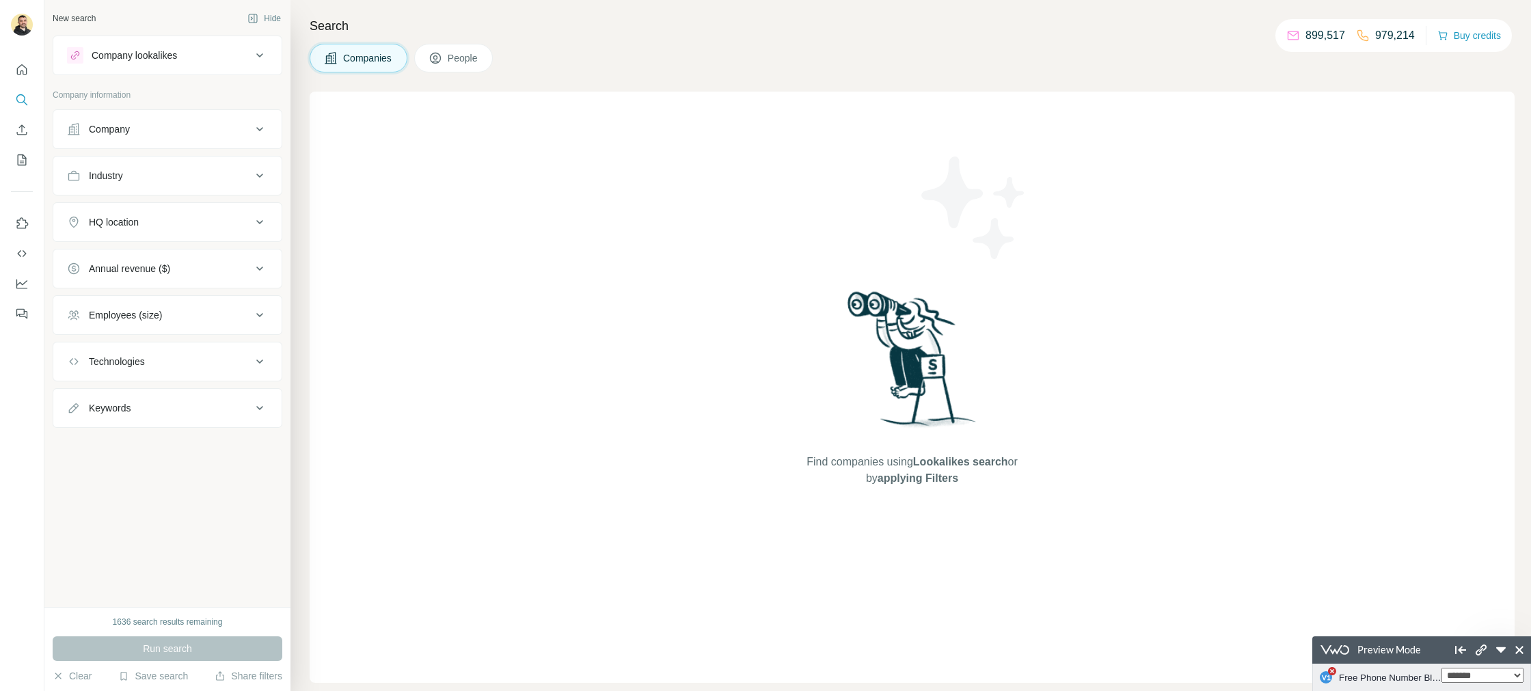
click at [677, 85] on div "Search Companies People Find companies using Lookalikes search or by applying F…" at bounding box center [911, 345] width 1241 height 691
click at [442, 64] on icon at bounding box center [436, 58] width 14 height 14
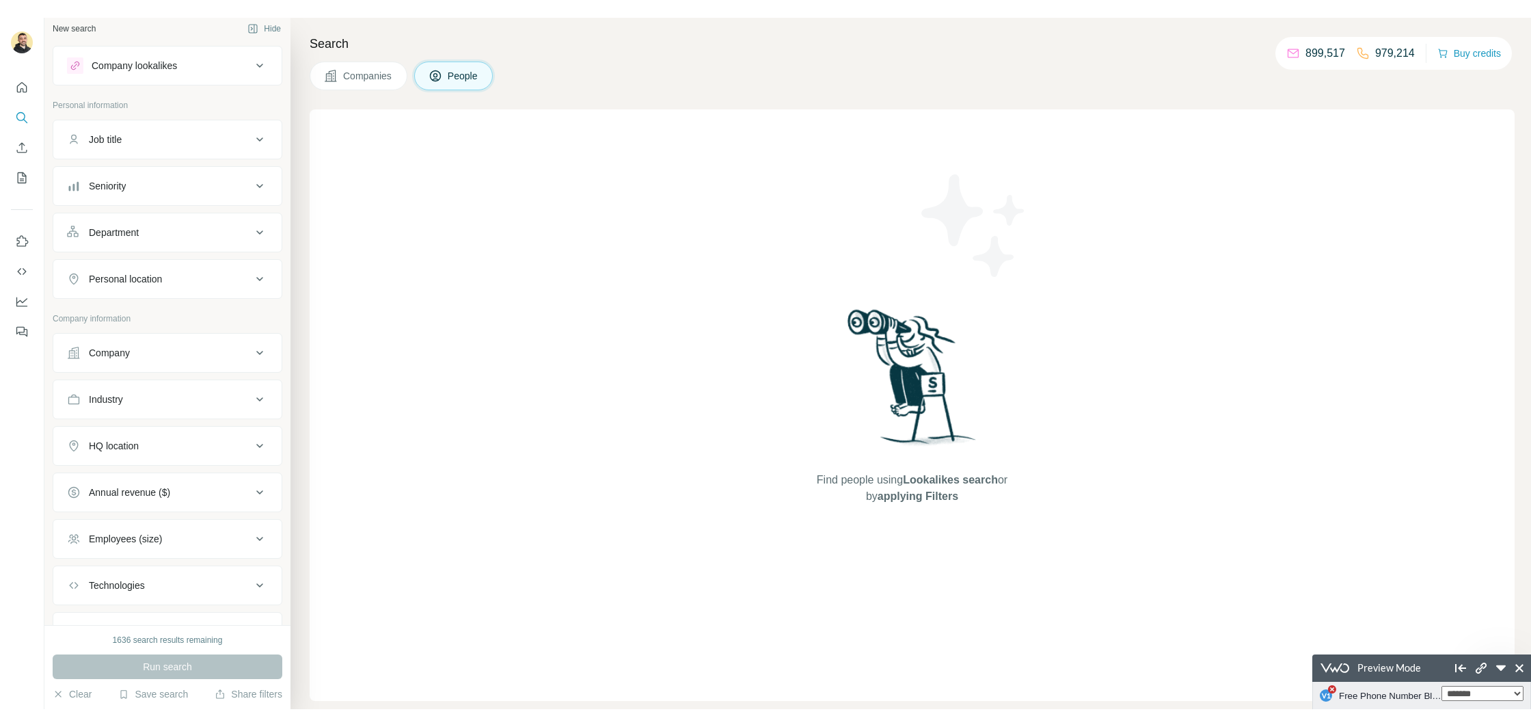
scroll to position [3, 0]
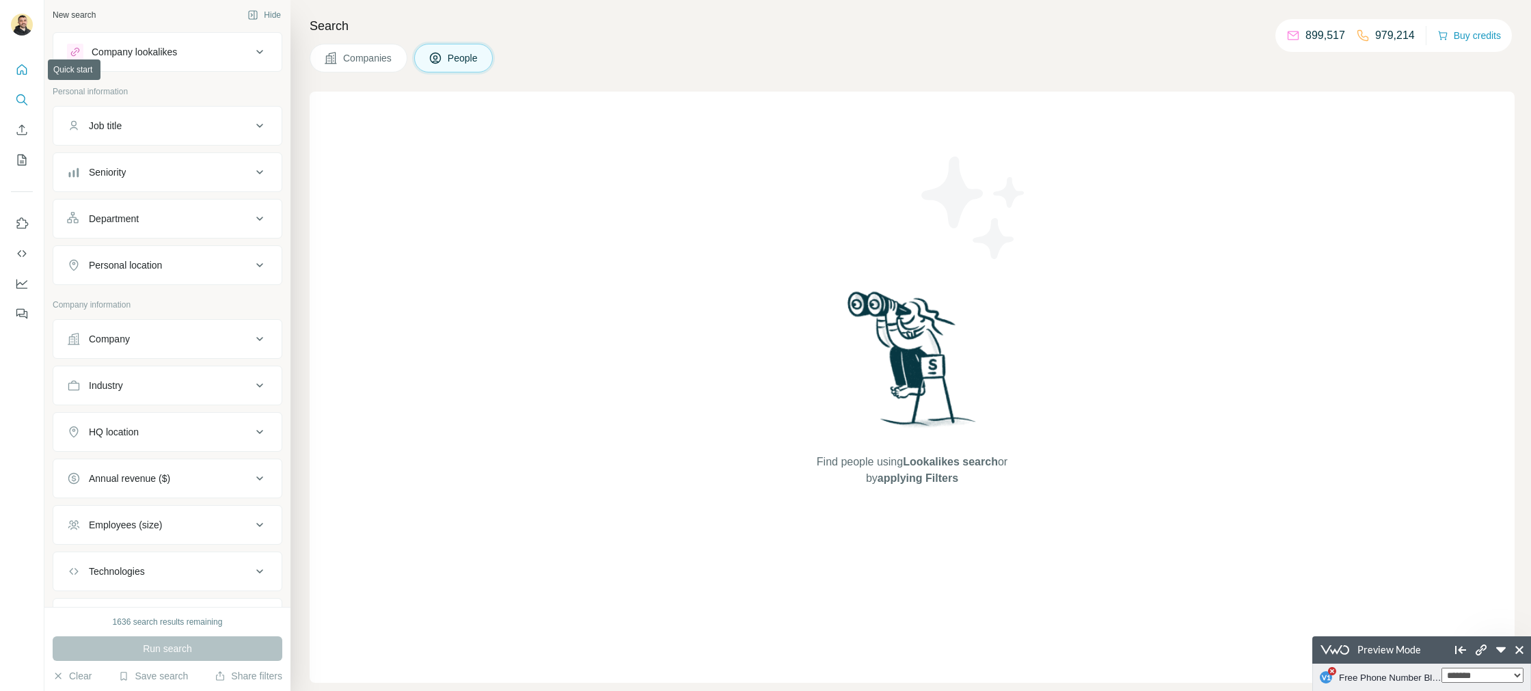
click at [22, 72] on icon "Quick start" at bounding box center [22, 70] width 14 height 14
